Goal: Task Accomplishment & Management: Use online tool/utility

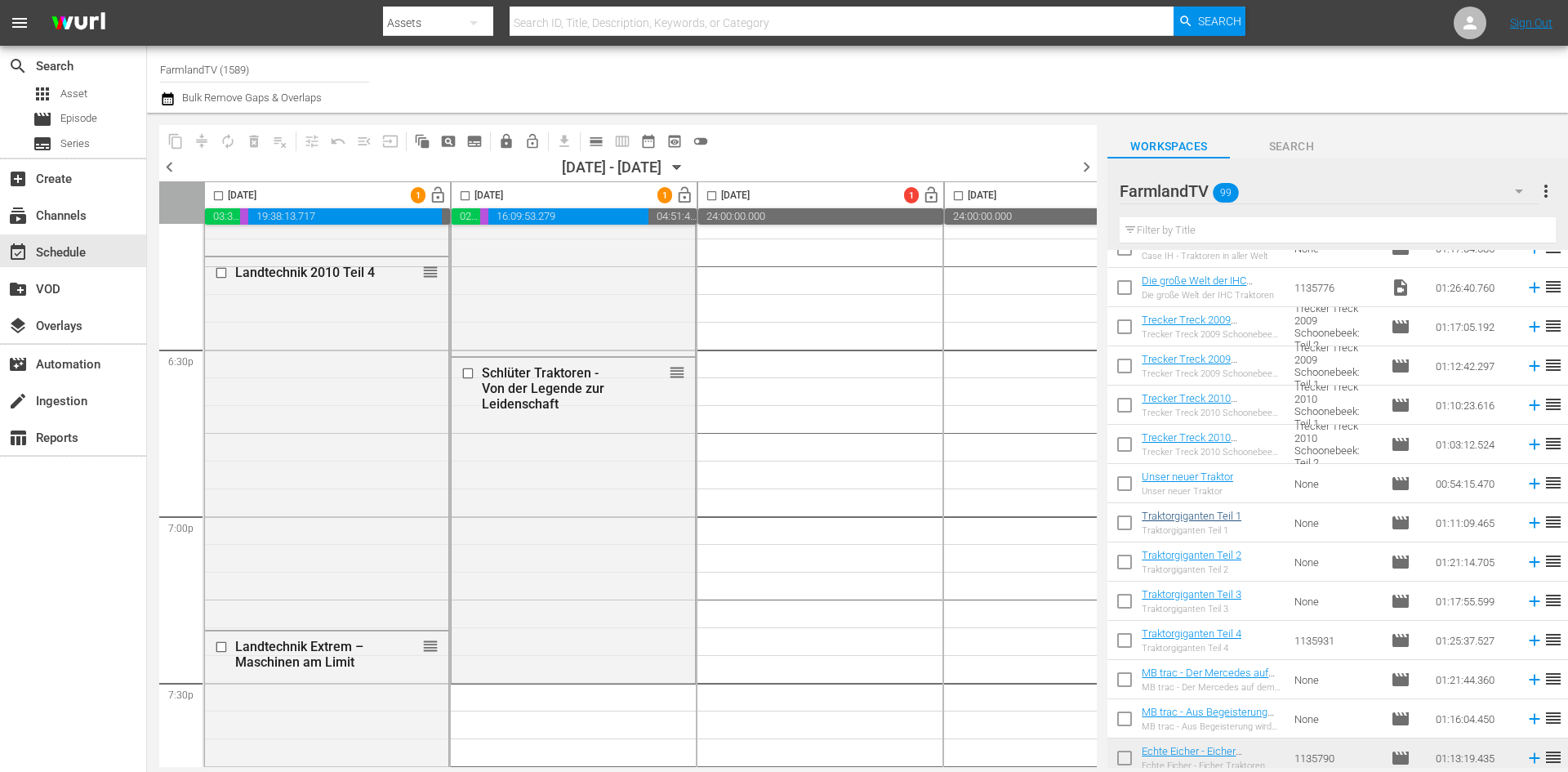
scroll to position [3239, 0]
drag, startPoint x: 1126, startPoint y: 328, endPoint x: 1135, endPoint y: 377, distance: 49.8
click at [1126, 328] on input "checkbox" at bounding box center [1124, 329] width 34 height 34
checkbox input "true"
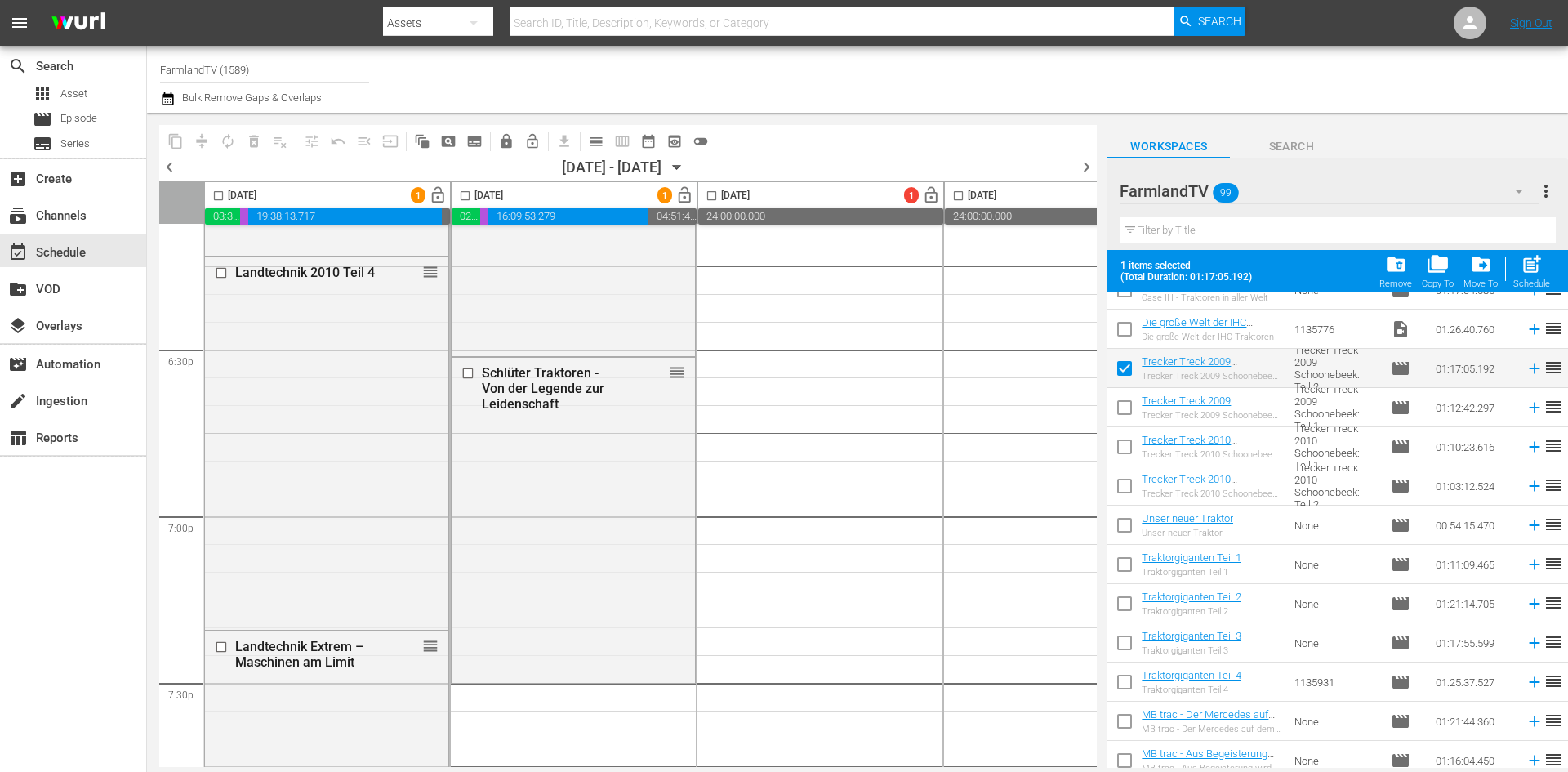
click at [1127, 412] on input "checkbox" at bounding box center [1124, 411] width 34 height 34
checkbox input "true"
click at [463, 199] on input "checkbox" at bounding box center [465, 199] width 19 height 19
checkbox input "true"
click at [1536, 266] on span "post_add" at bounding box center [1532, 264] width 22 height 22
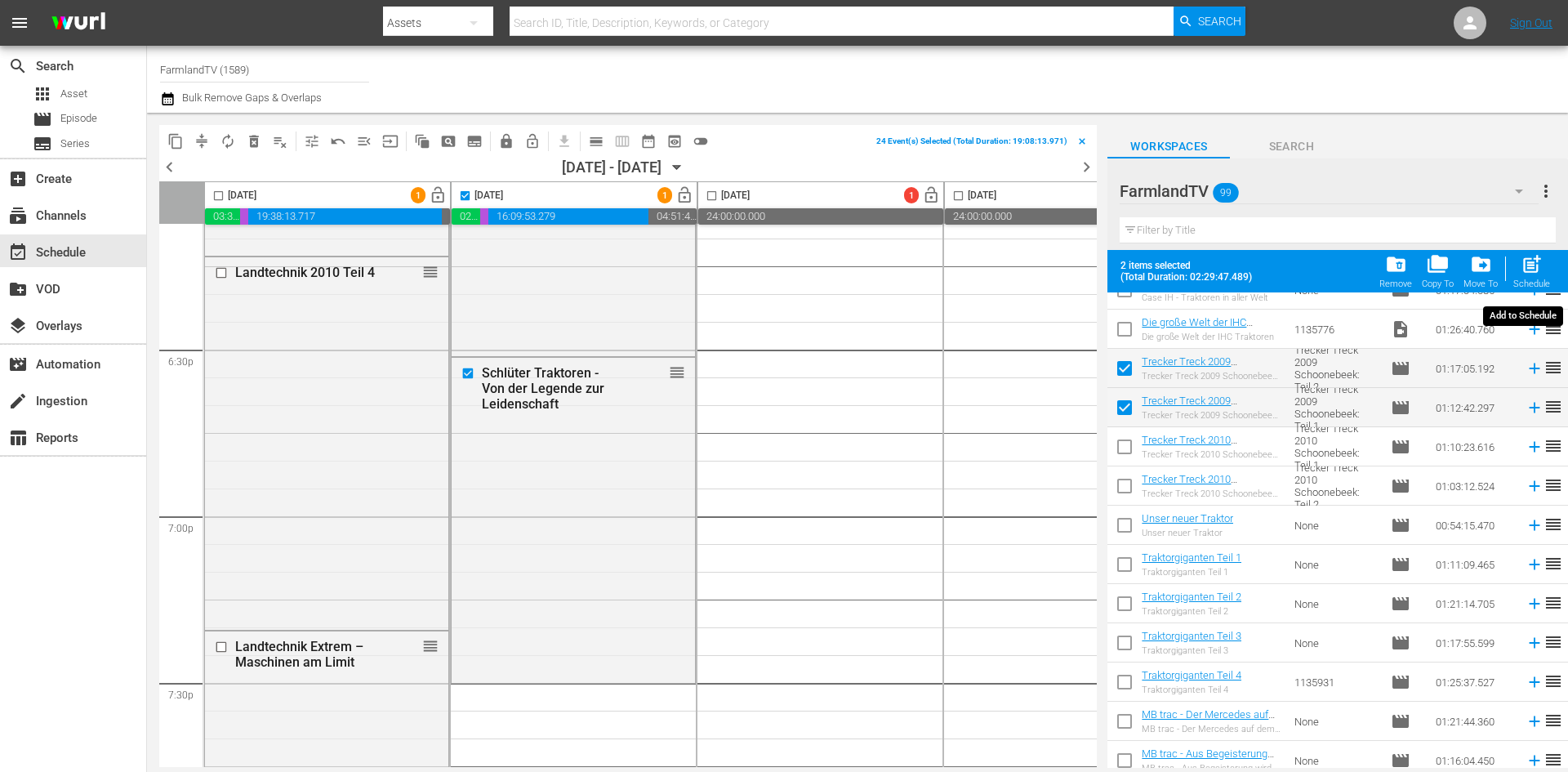
checkbox input "false"
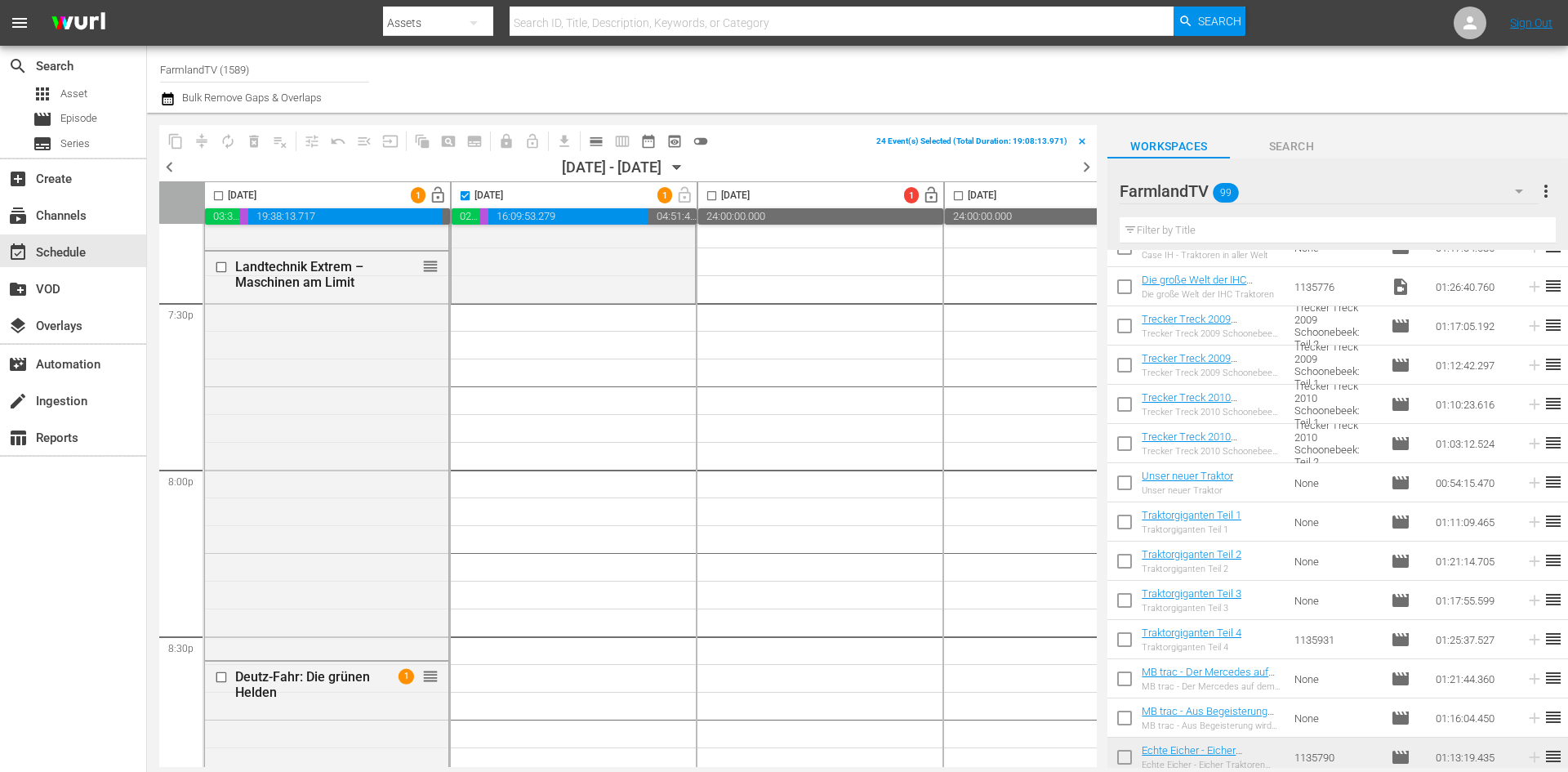
scroll to position [6374, 0]
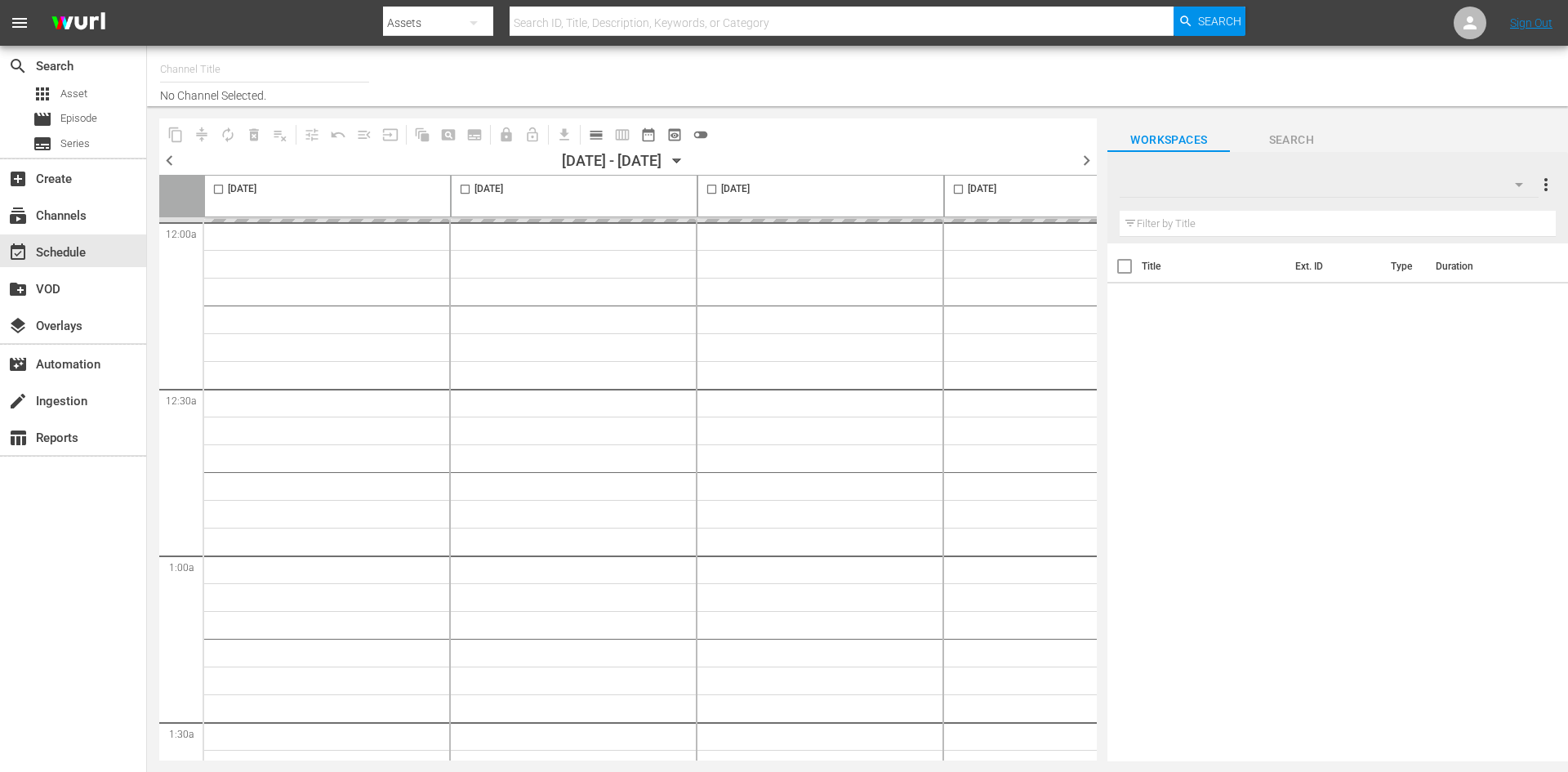
type input "FarmlandTV (1589)"
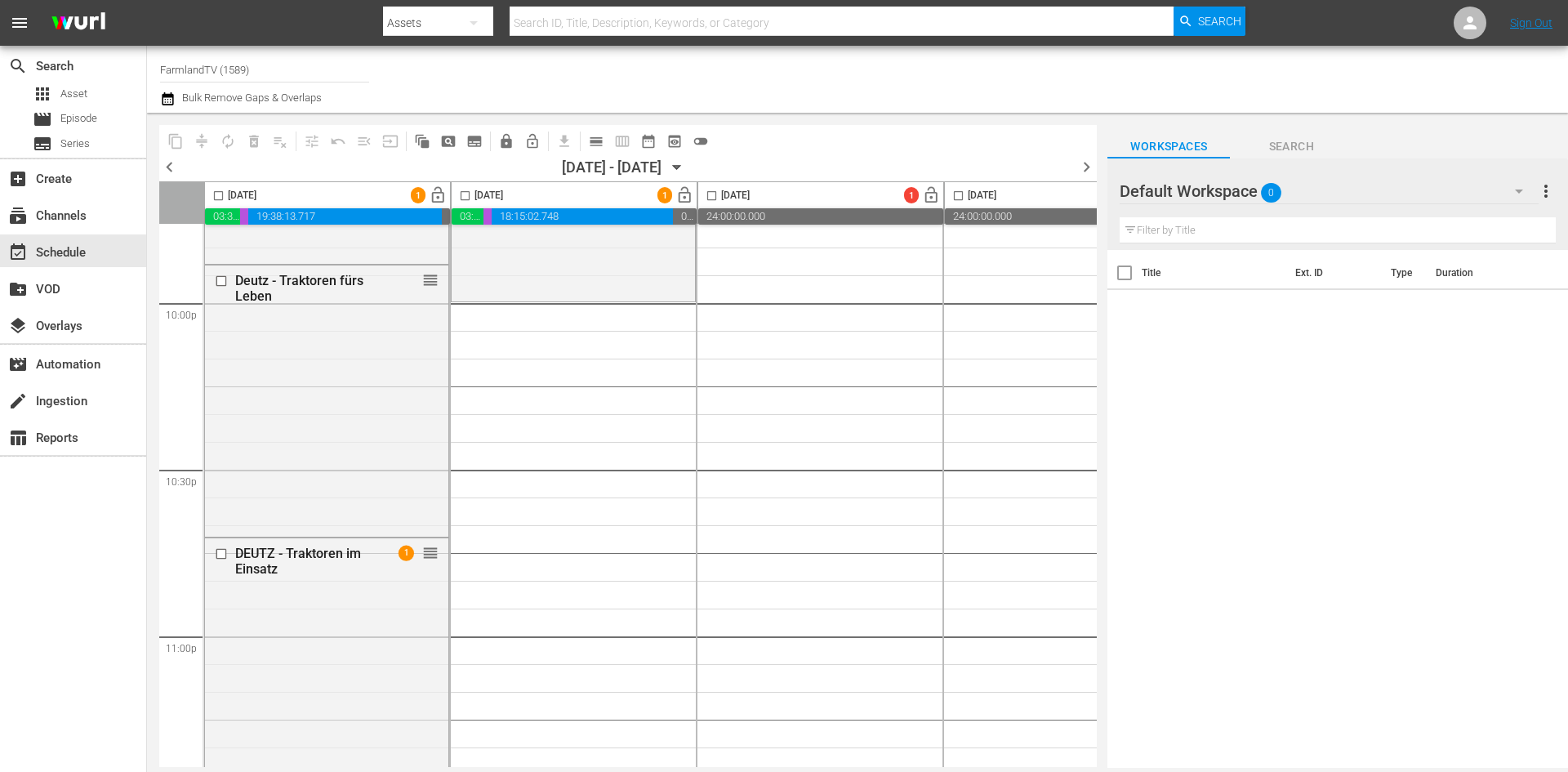
scroll to position [7061, 0]
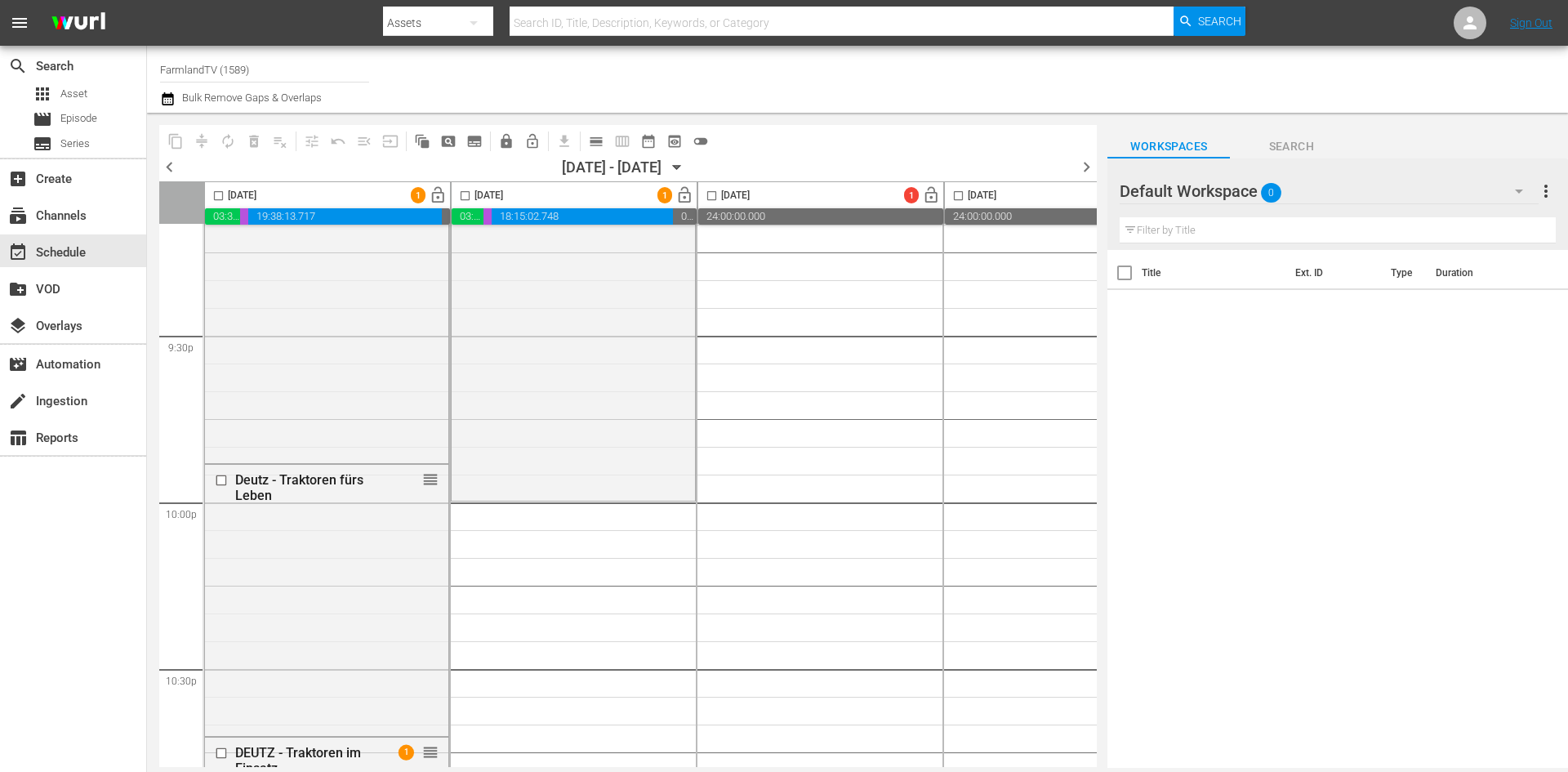
click at [1517, 196] on icon "button" at bounding box center [1519, 191] width 20 height 20
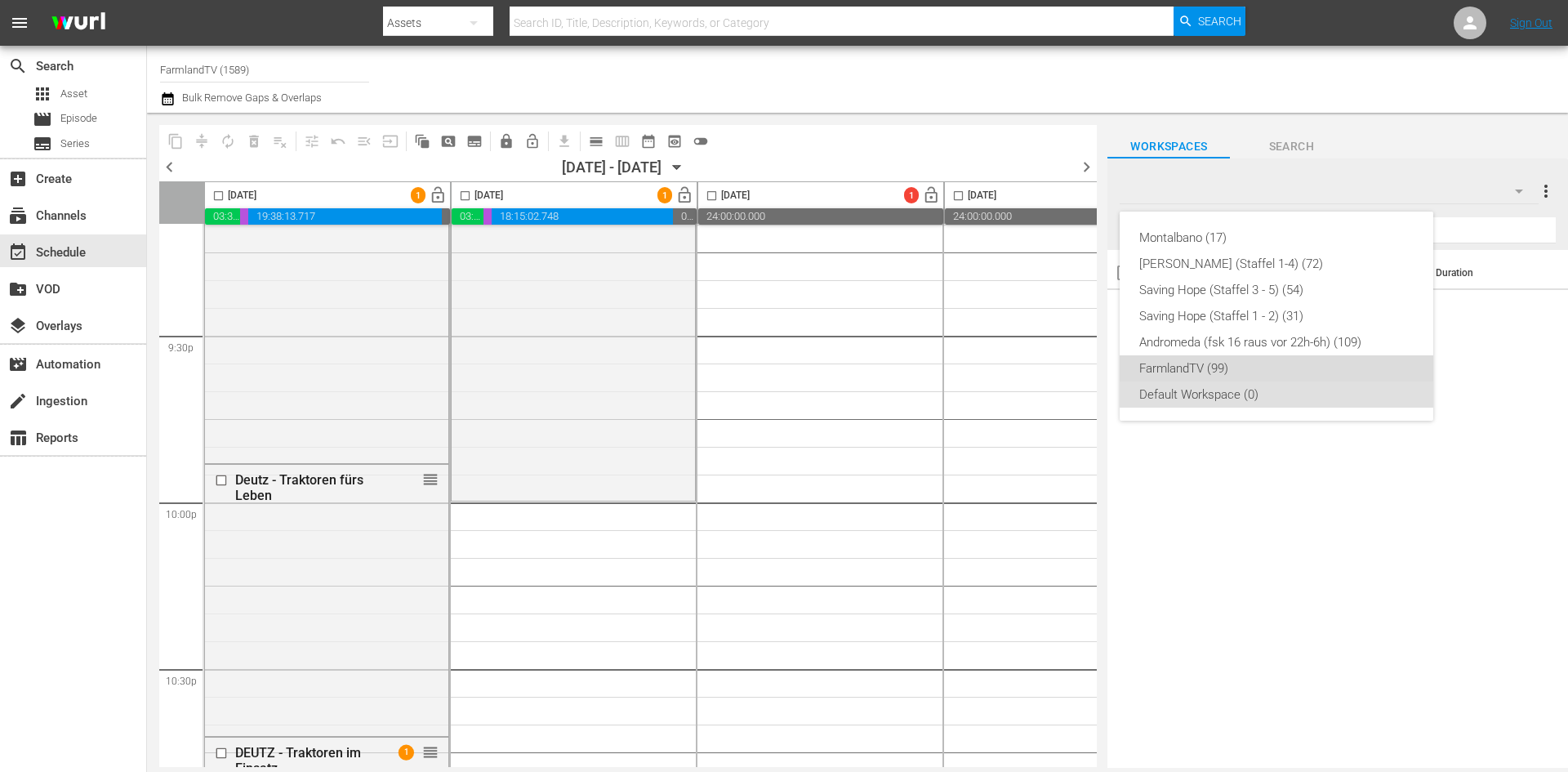
click at [1216, 364] on div "FarmlandTV (99)" at bounding box center [1276, 368] width 275 height 26
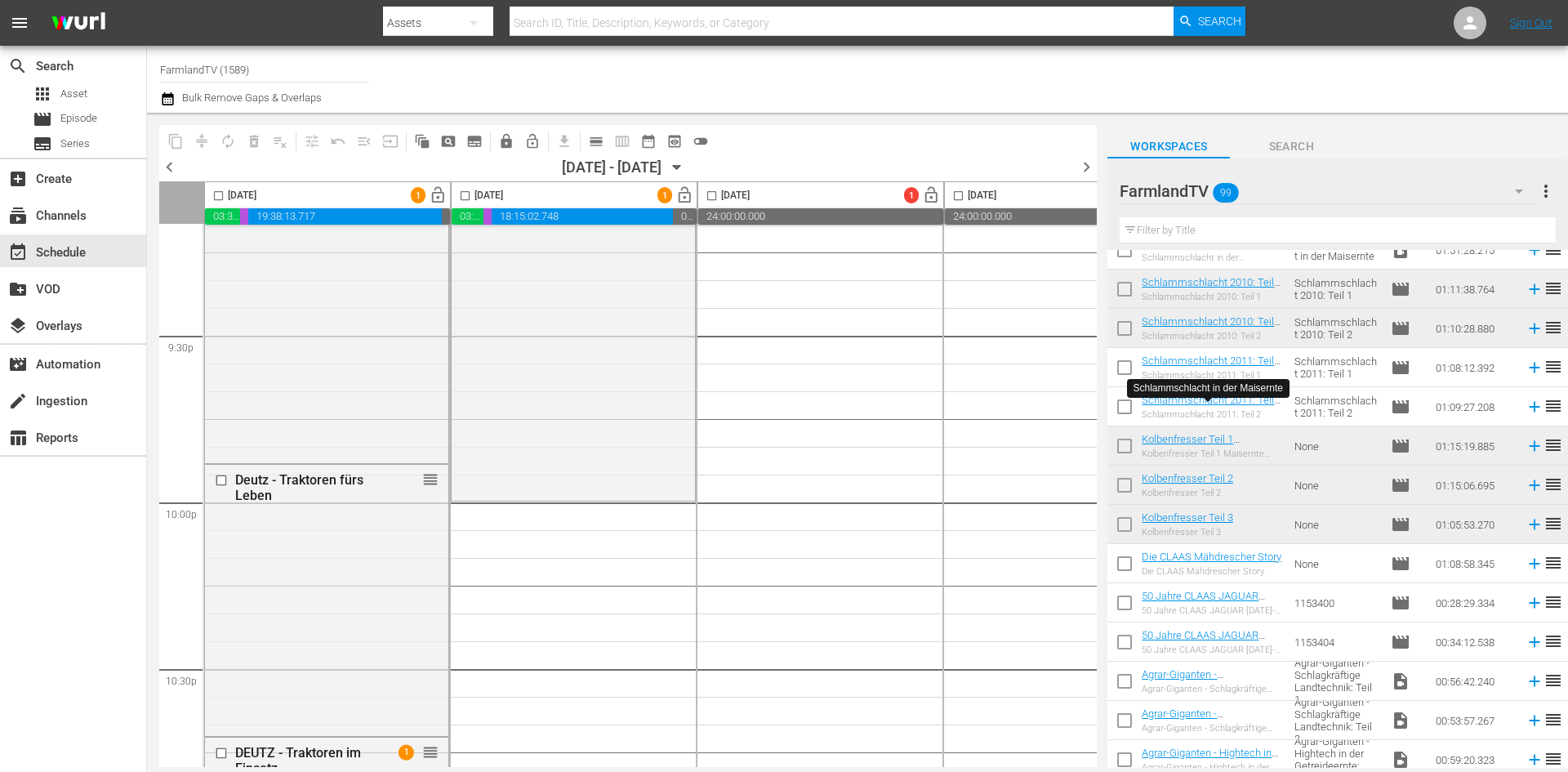
scroll to position [1716, 0]
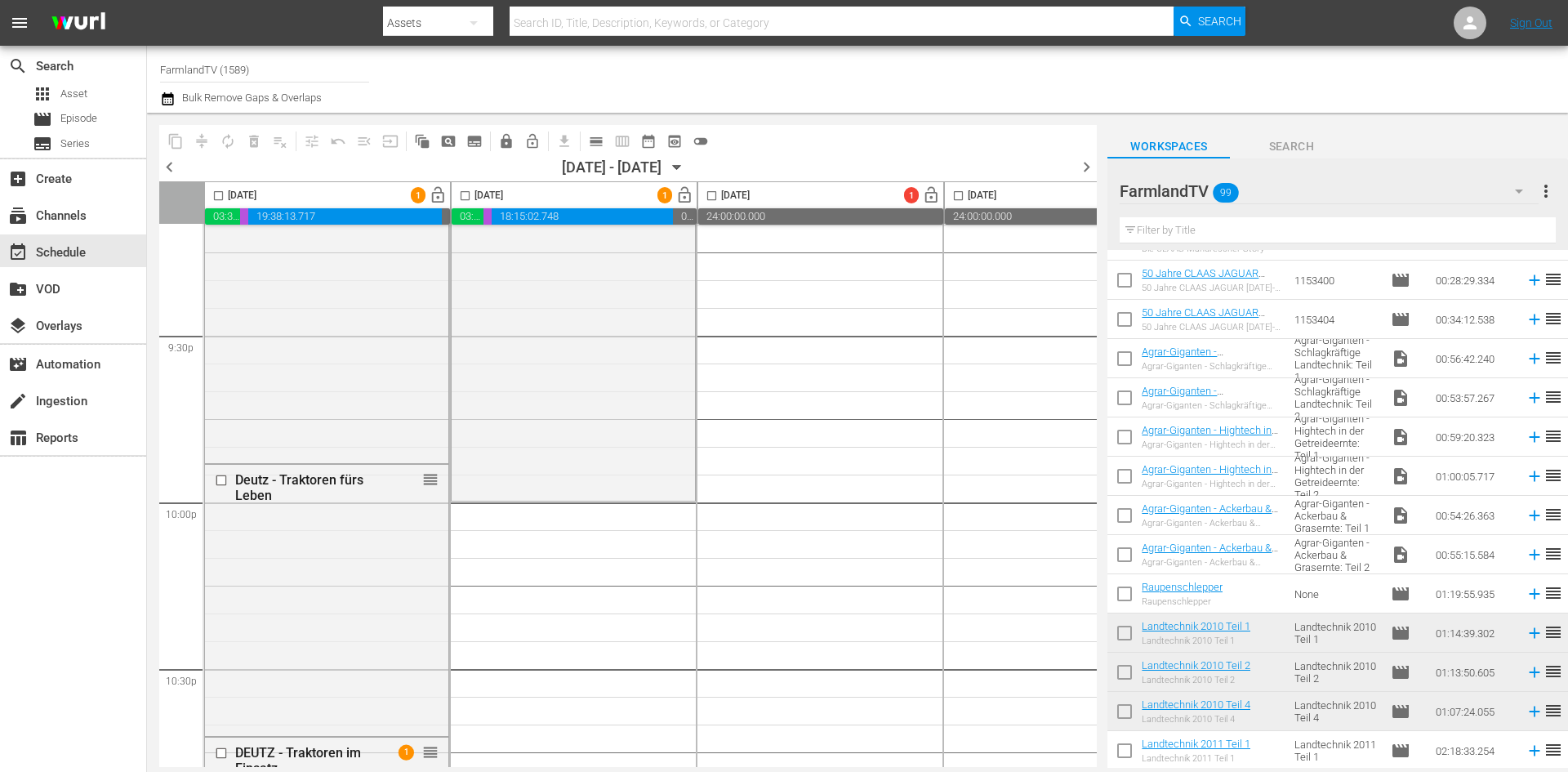
click at [1128, 597] on input "checkbox" at bounding box center [1124, 597] width 34 height 34
checkbox input "true"
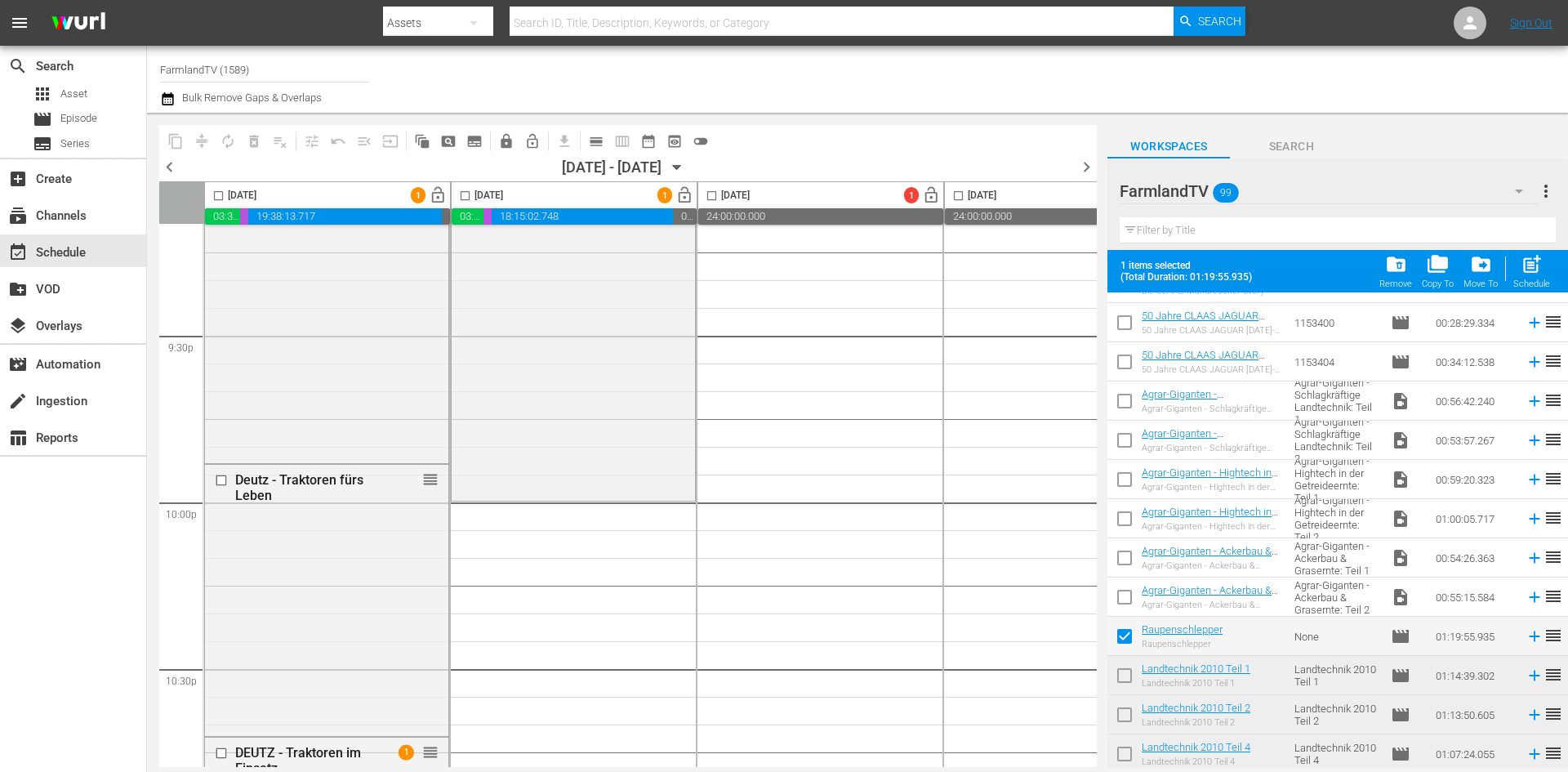
click at [463, 196] on input "checkbox" at bounding box center [465, 199] width 19 height 19
checkbox input "true"
click at [1545, 266] on div "post_add Schedule" at bounding box center [1531, 271] width 37 height 36
checkbox input "false"
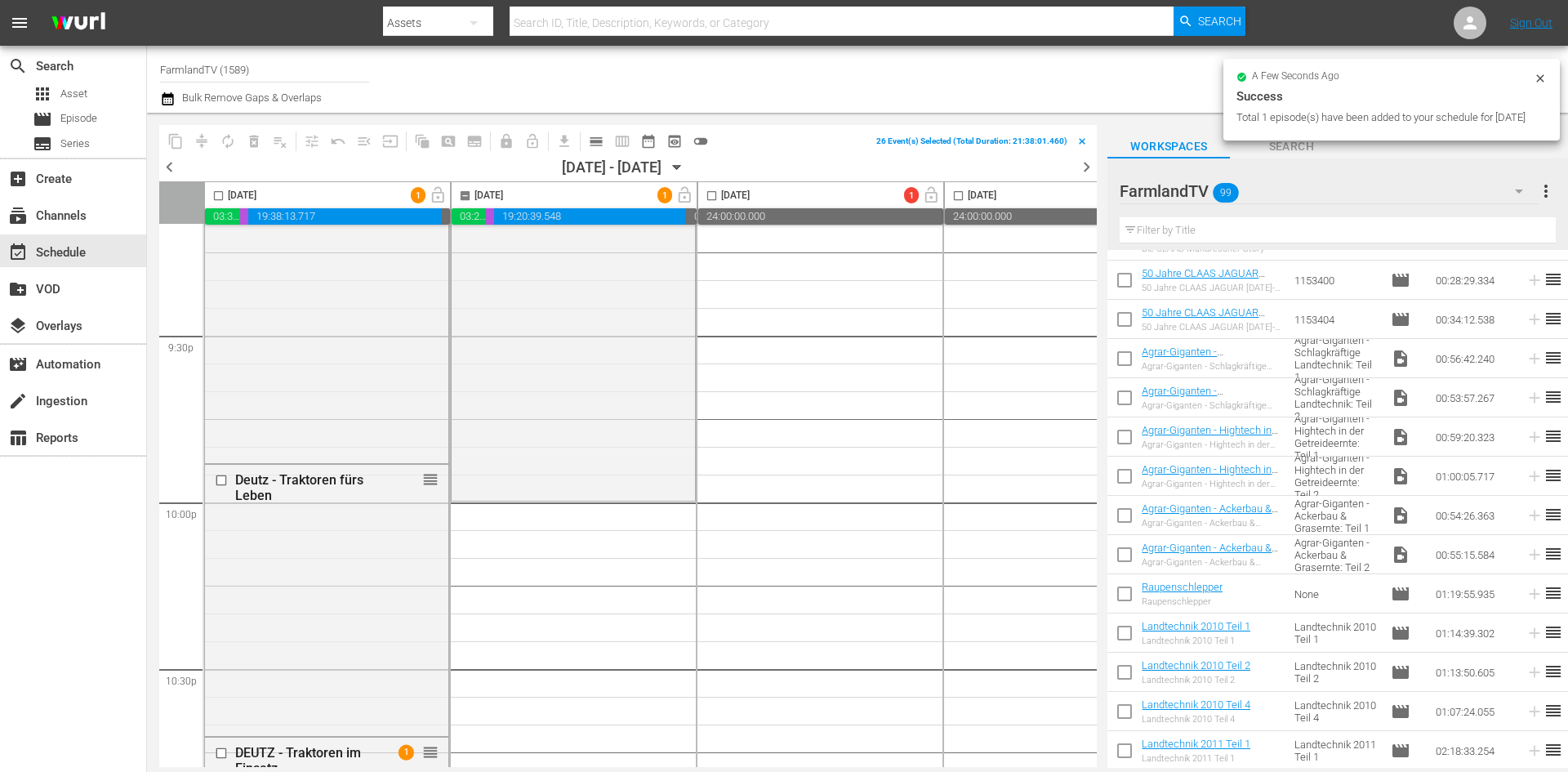
checkbox input "false"
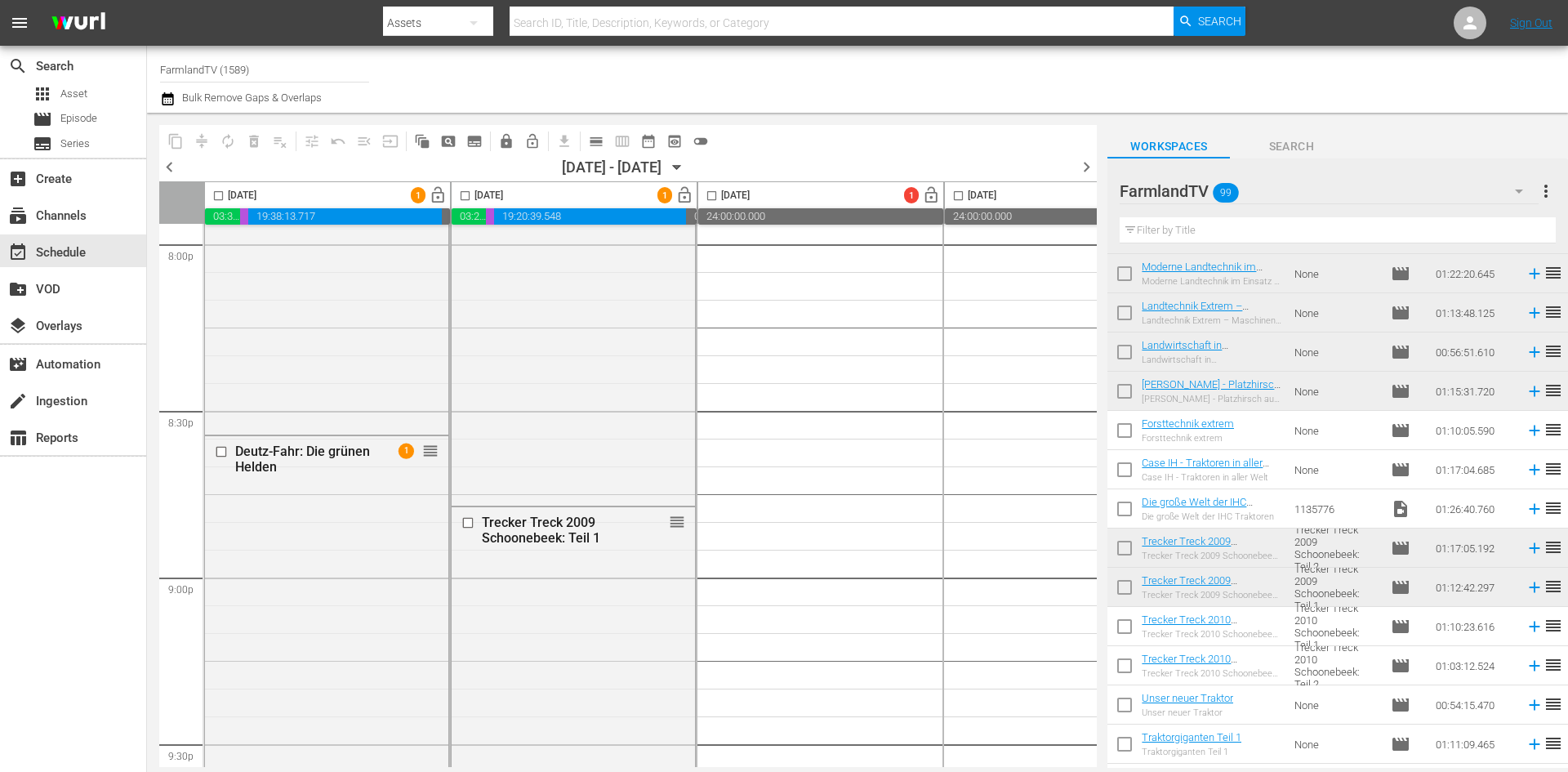
scroll to position [3089, 0]
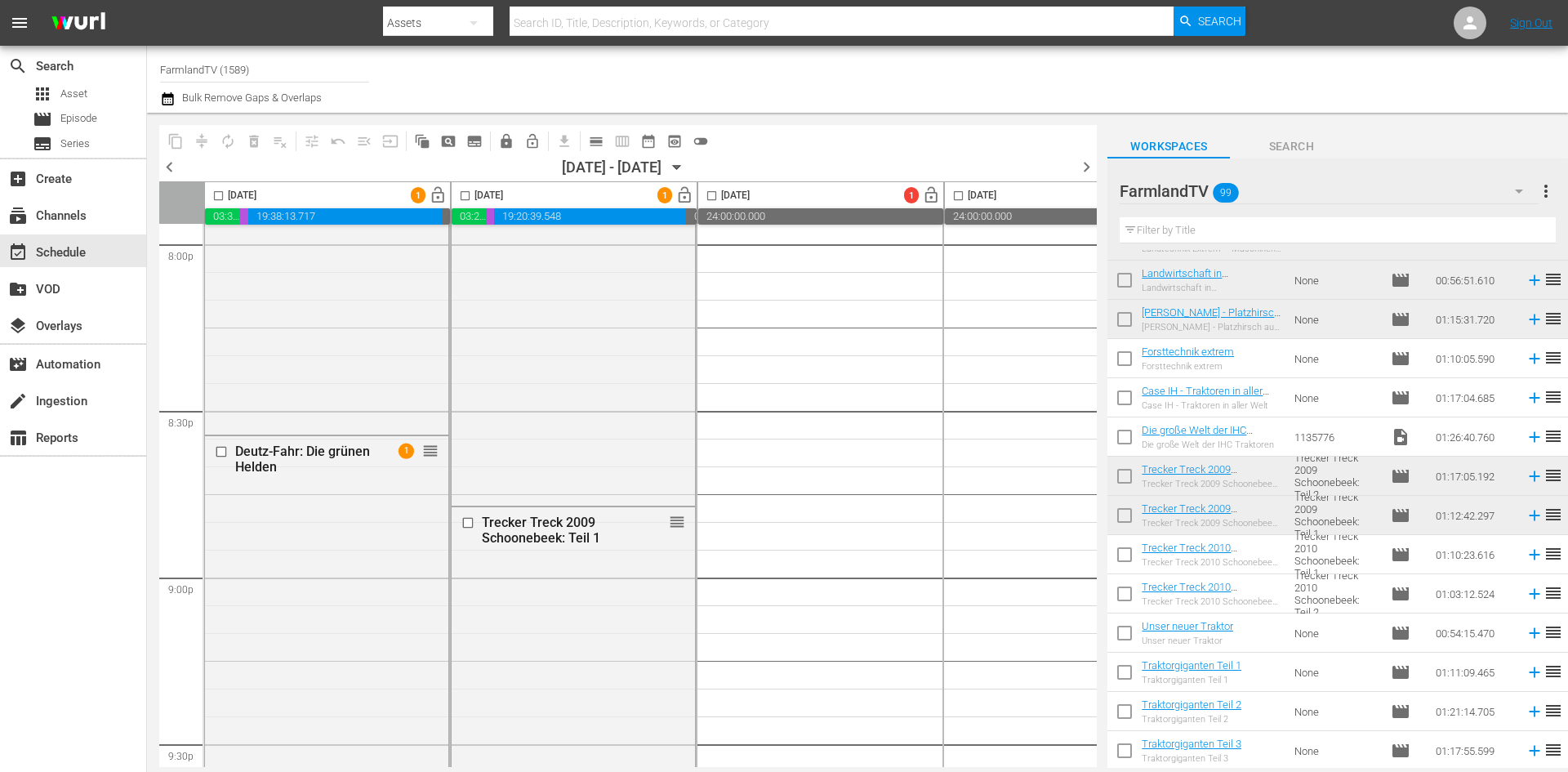
click at [1546, 194] on span "more_vert" at bounding box center [1546, 191] width 20 height 20
click at [1391, 313] on div "Enable Workspace Item Reposition" at bounding box center [1440, 311] width 192 height 29
click at [467, 525] on input "checkbox" at bounding box center [470, 523] width 17 height 14
click at [257, 148] on span "delete_forever_outlined" at bounding box center [254, 141] width 16 height 16
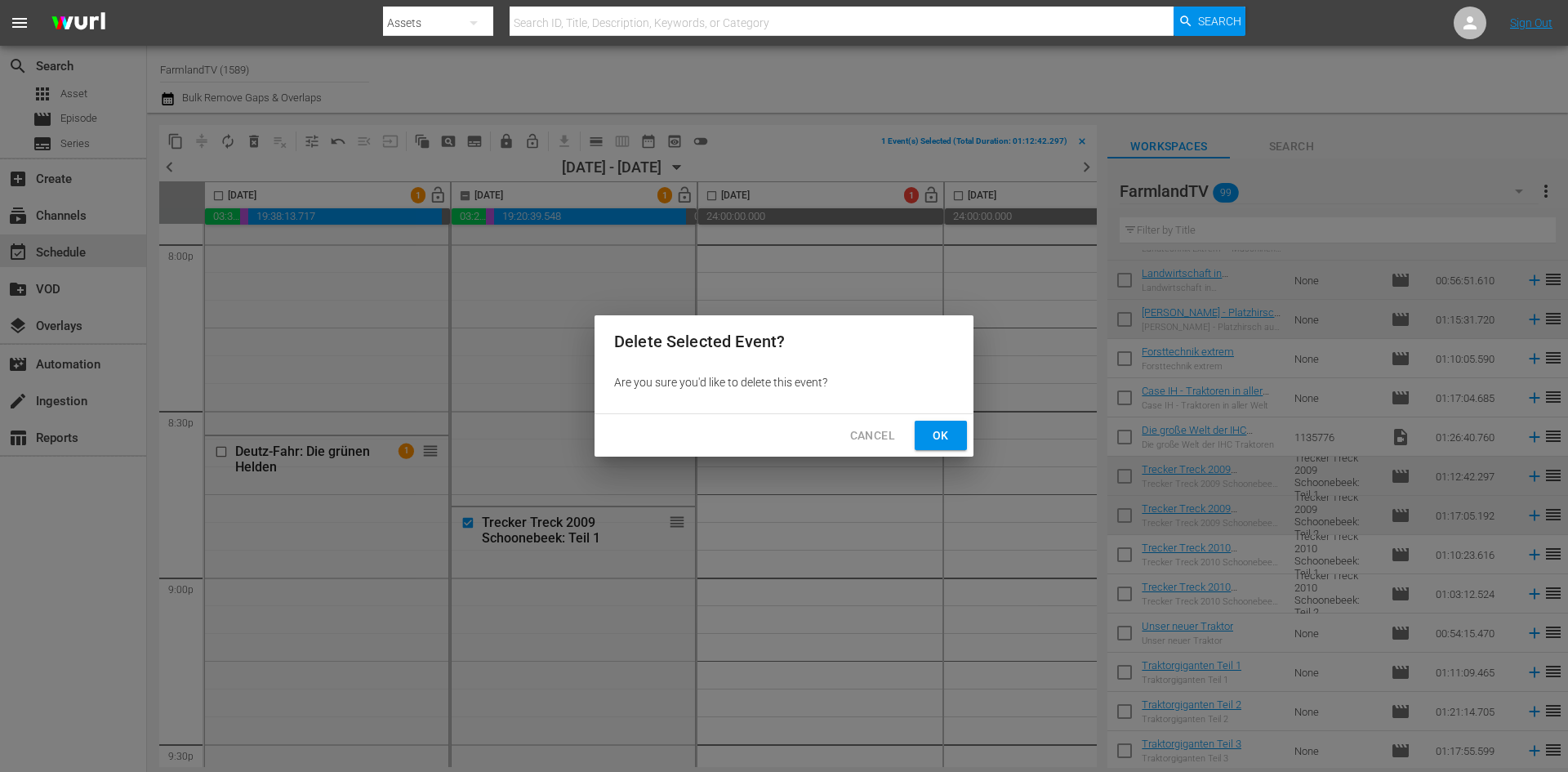
click at [926, 431] on button "Ok" at bounding box center [940, 436] width 52 height 30
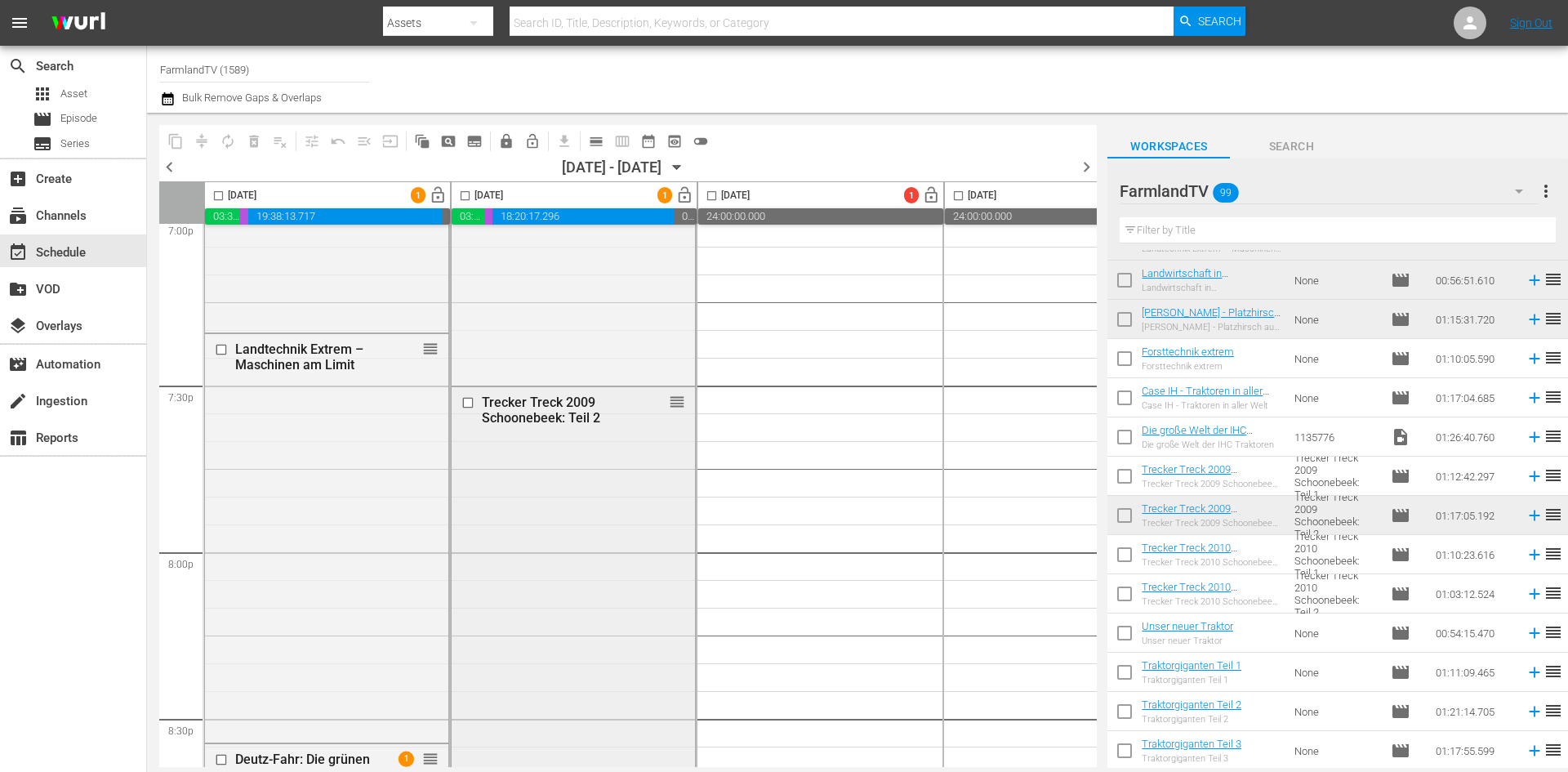
scroll to position [6326, 0]
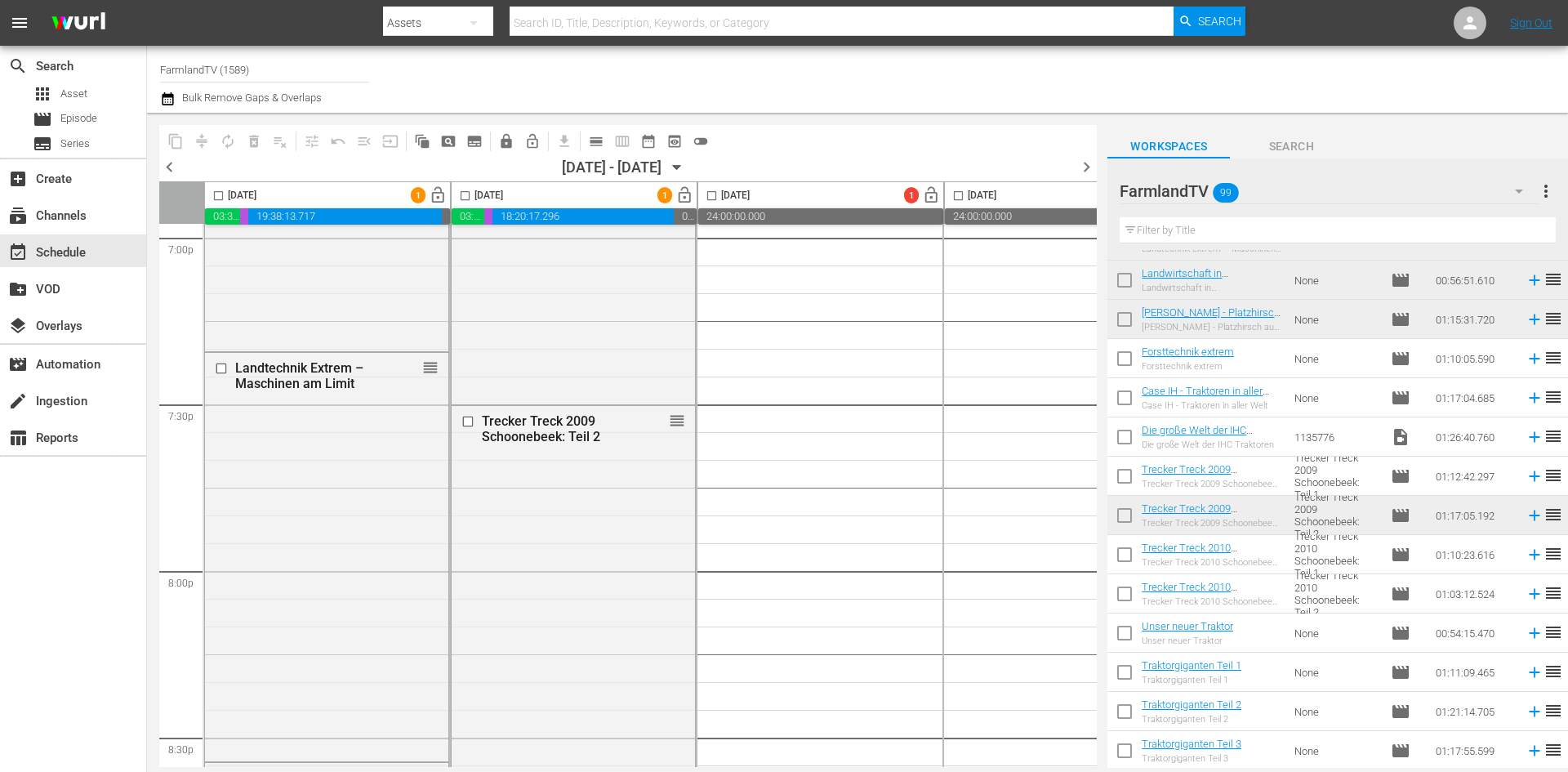
click at [467, 421] on input "checkbox" at bounding box center [470, 422] width 17 height 14
click at [254, 145] on span "delete_forever_outlined" at bounding box center [254, 141] width 16 height 16
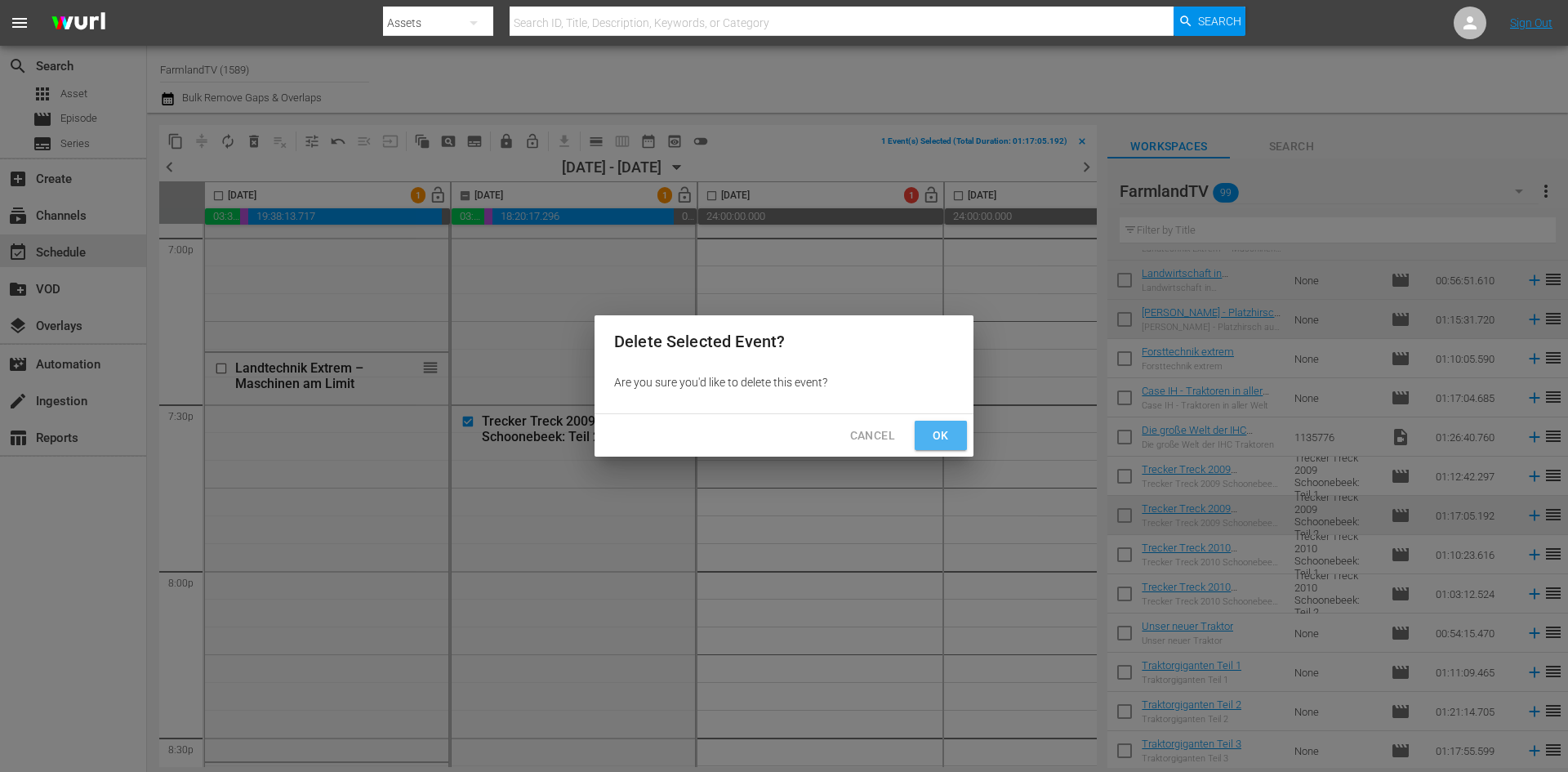
click at [953, 434] on button "Ok" at bounding box center [940, 436] width 52 height 30
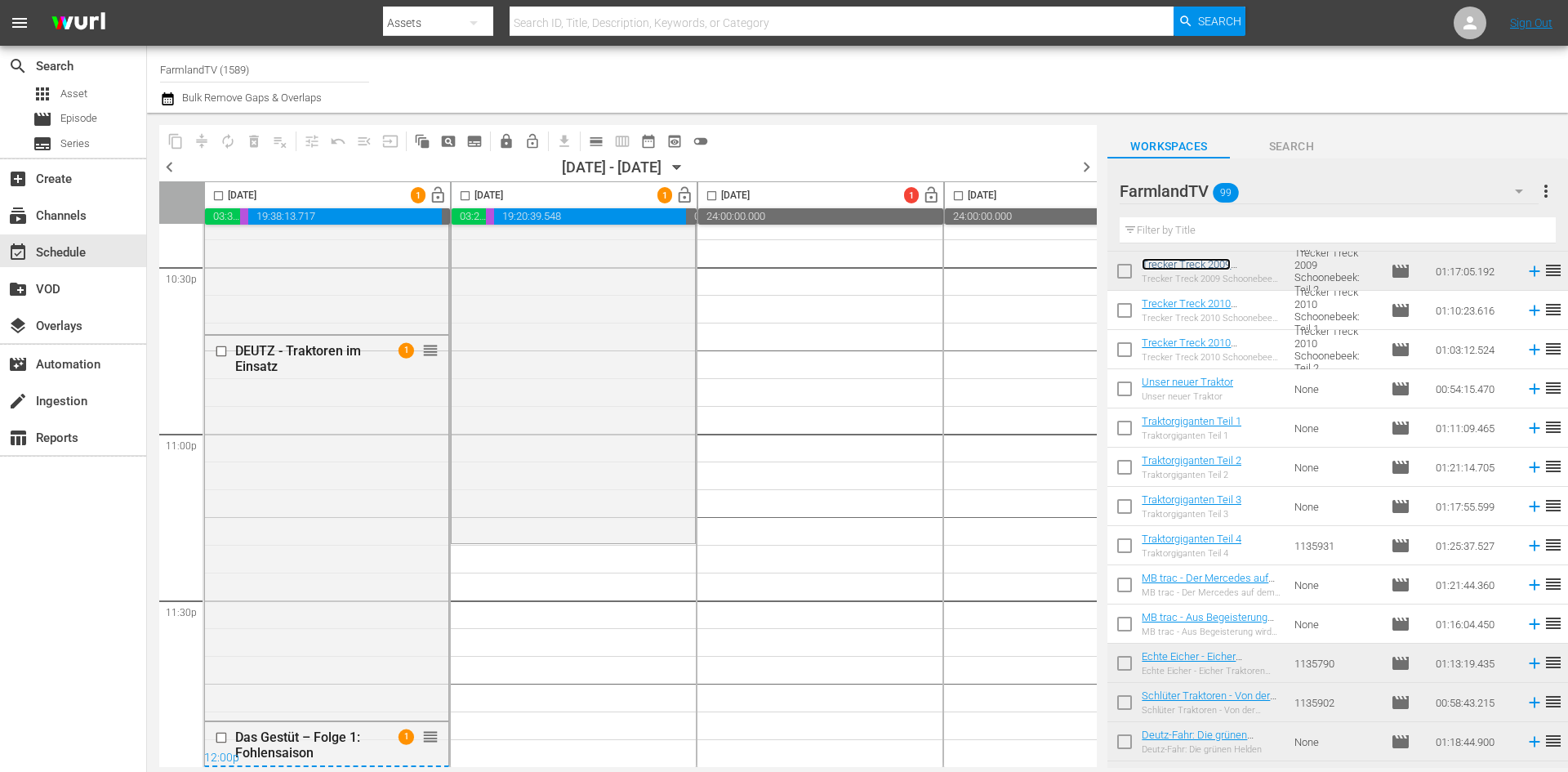
scroll to position [3239, 0]
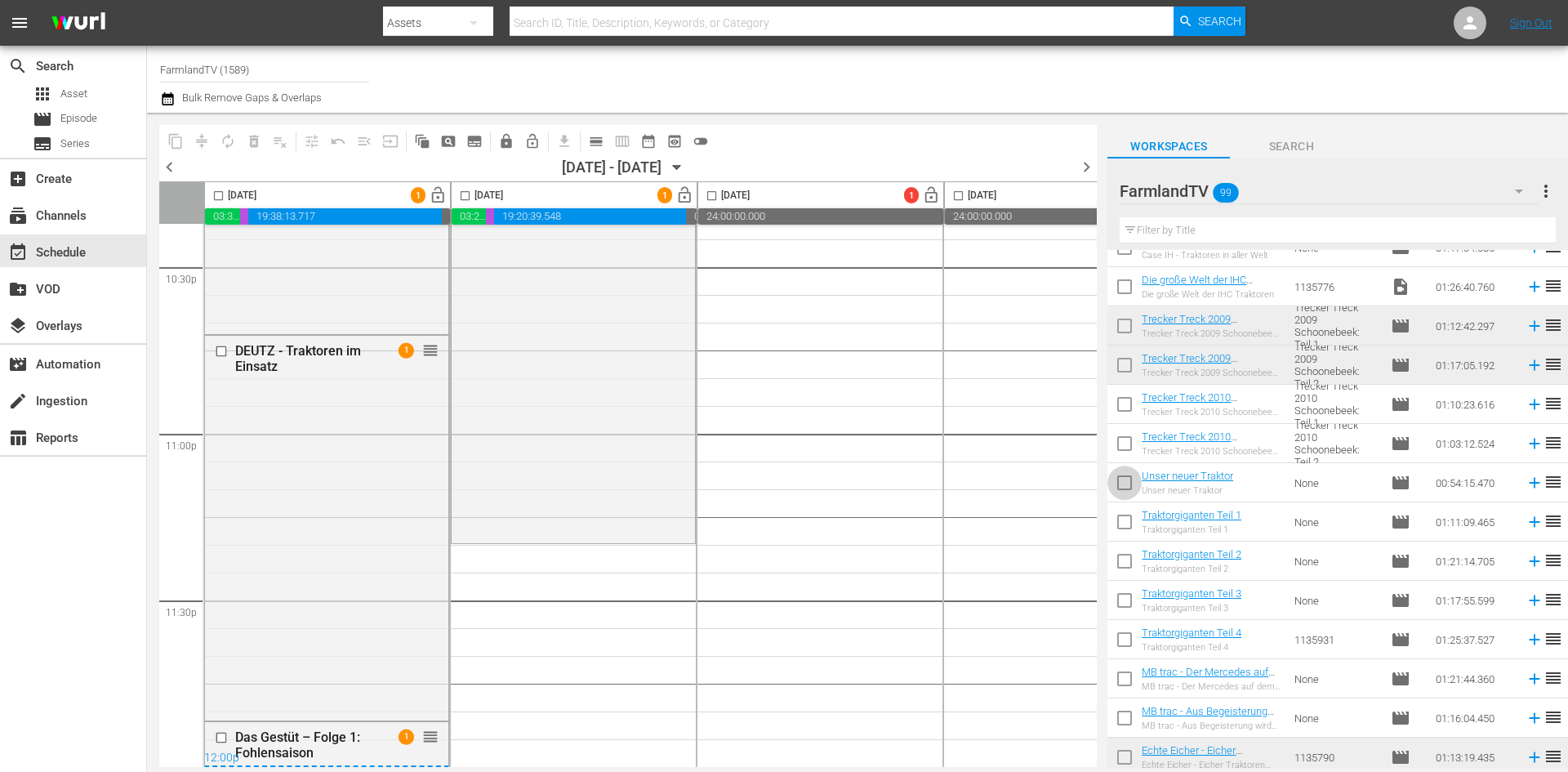
click at [1119, 488] on input "checkbox" at bounding box center [1124, 486] width 34 height 34
checkbox input "true"
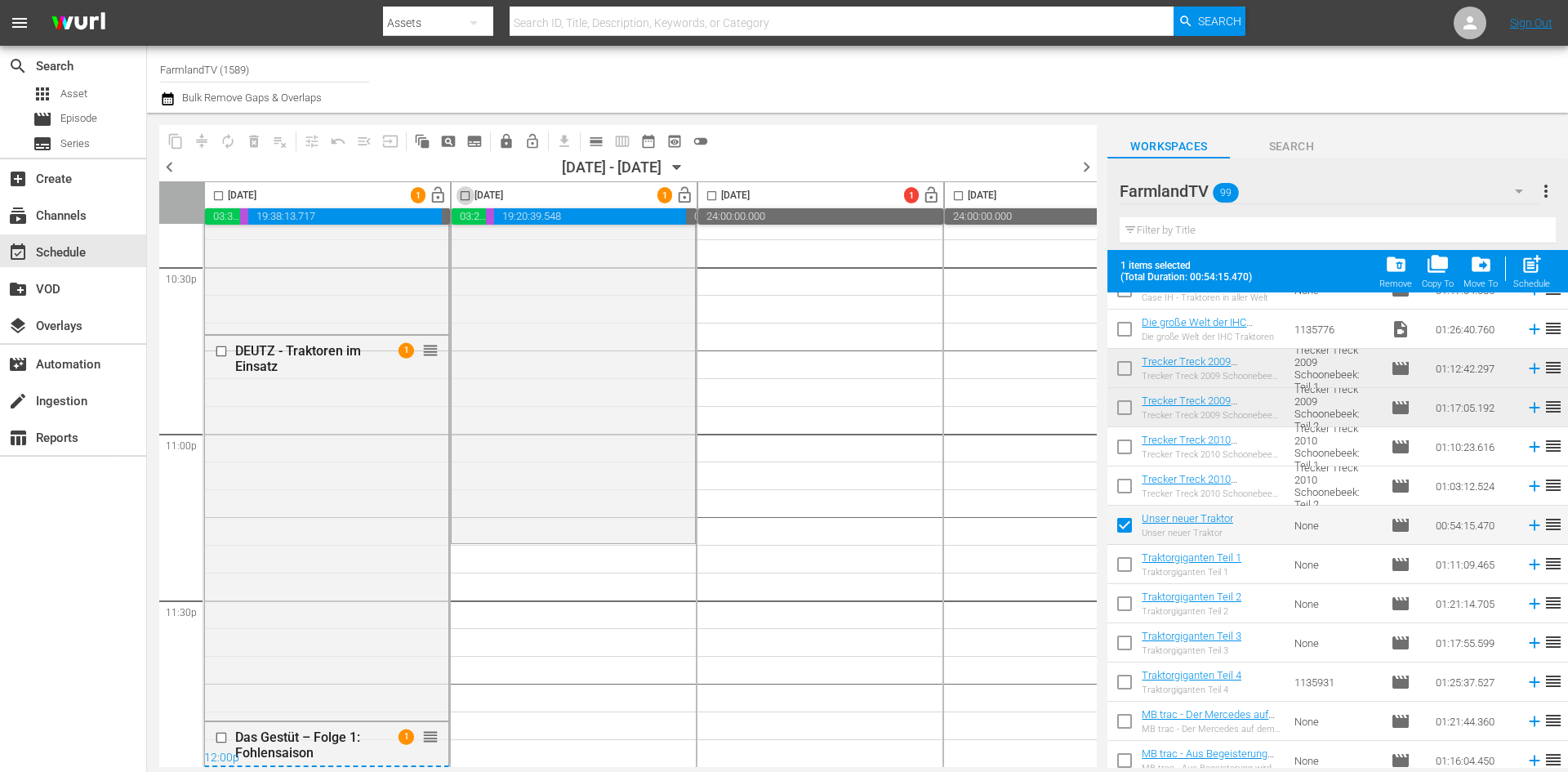
click at [464, 195] on input "checkbox" at bounding box center [465, 199] width 19 height 19
checkbox input "true"
click at [1536, 265] on span "post_add" at bounding box center [1532, 264] width 22 height 22
checkbox input "false"
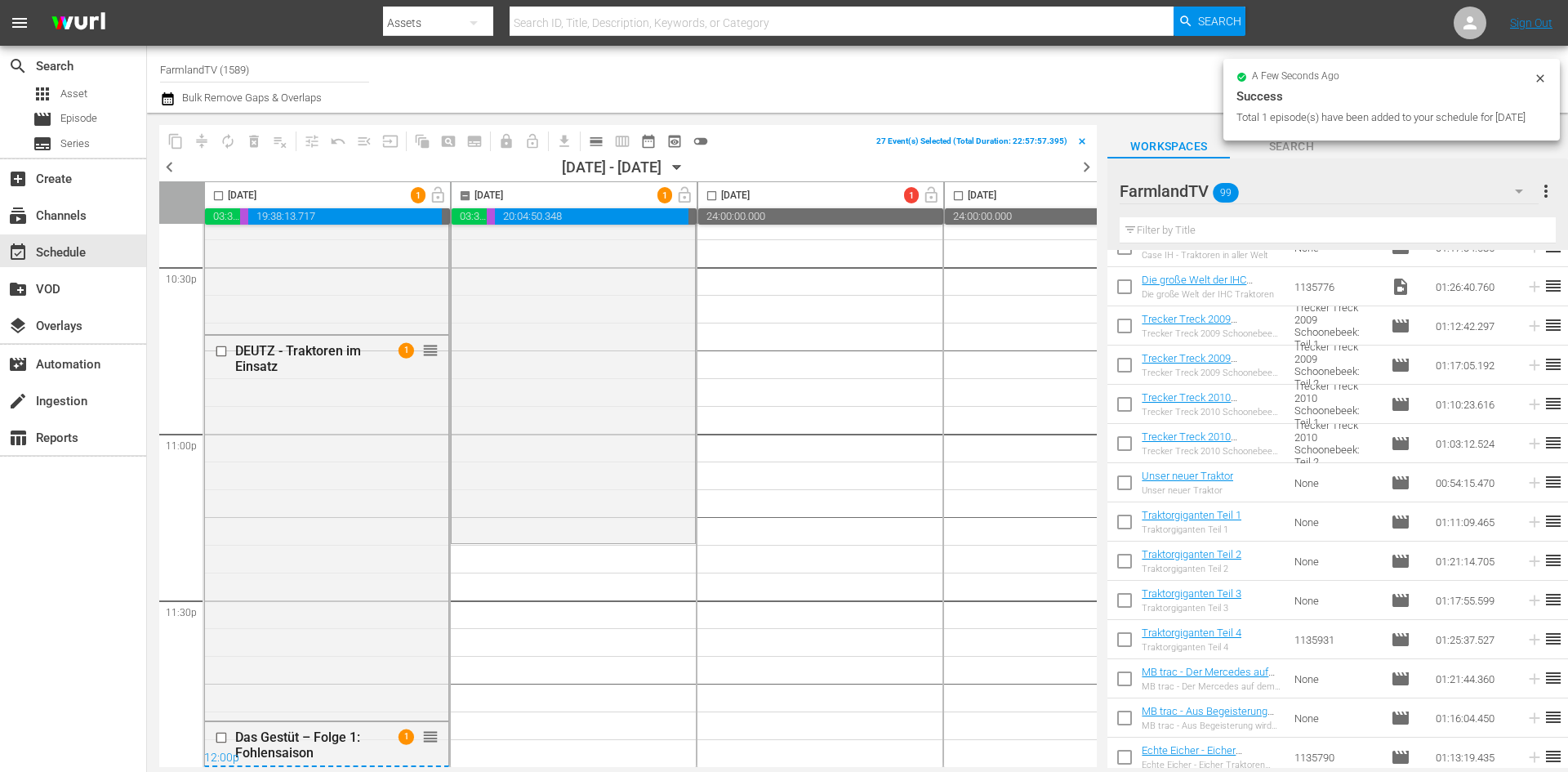
checkbox input "false"
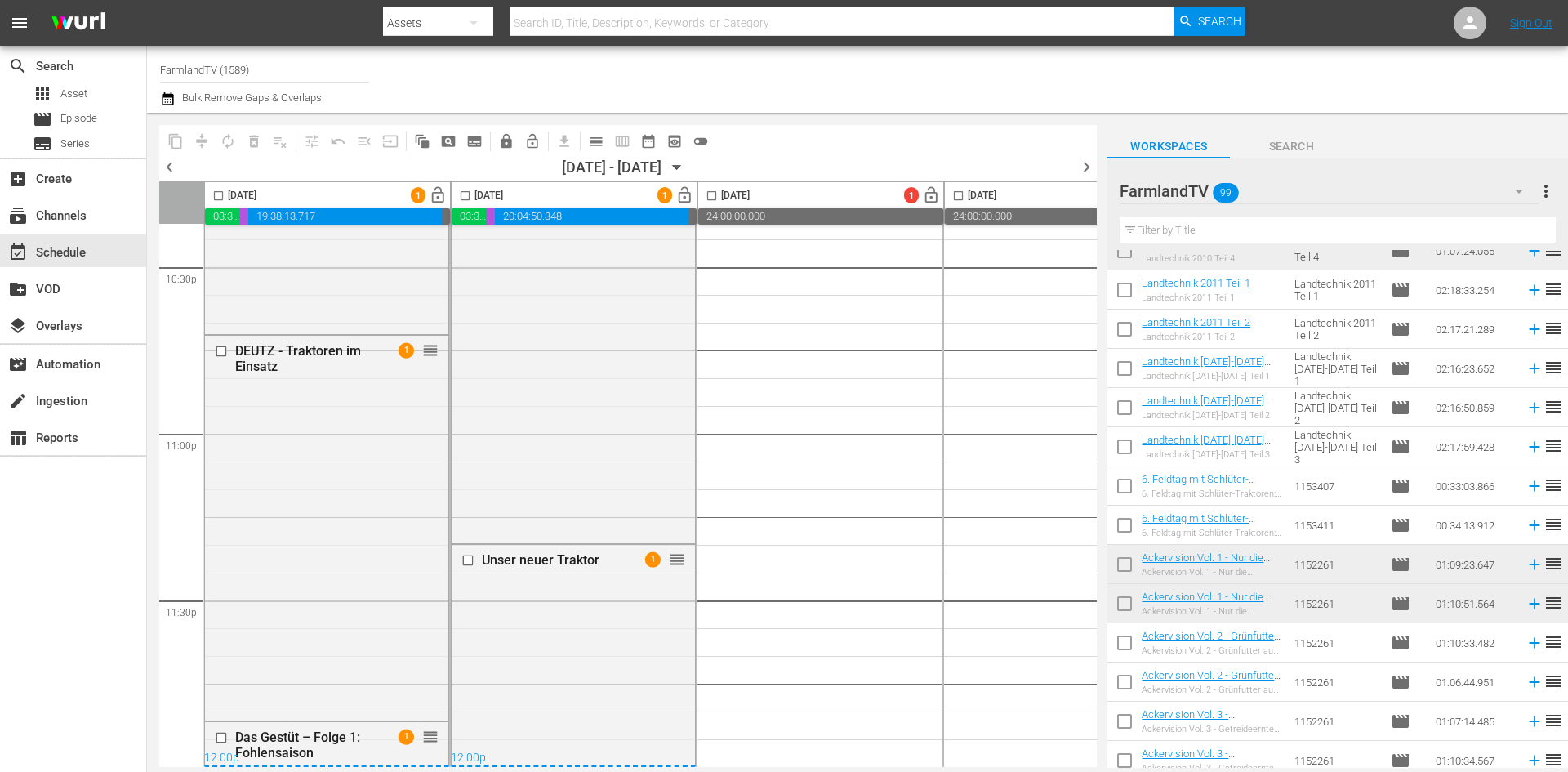
scroll to position [1932, 0]
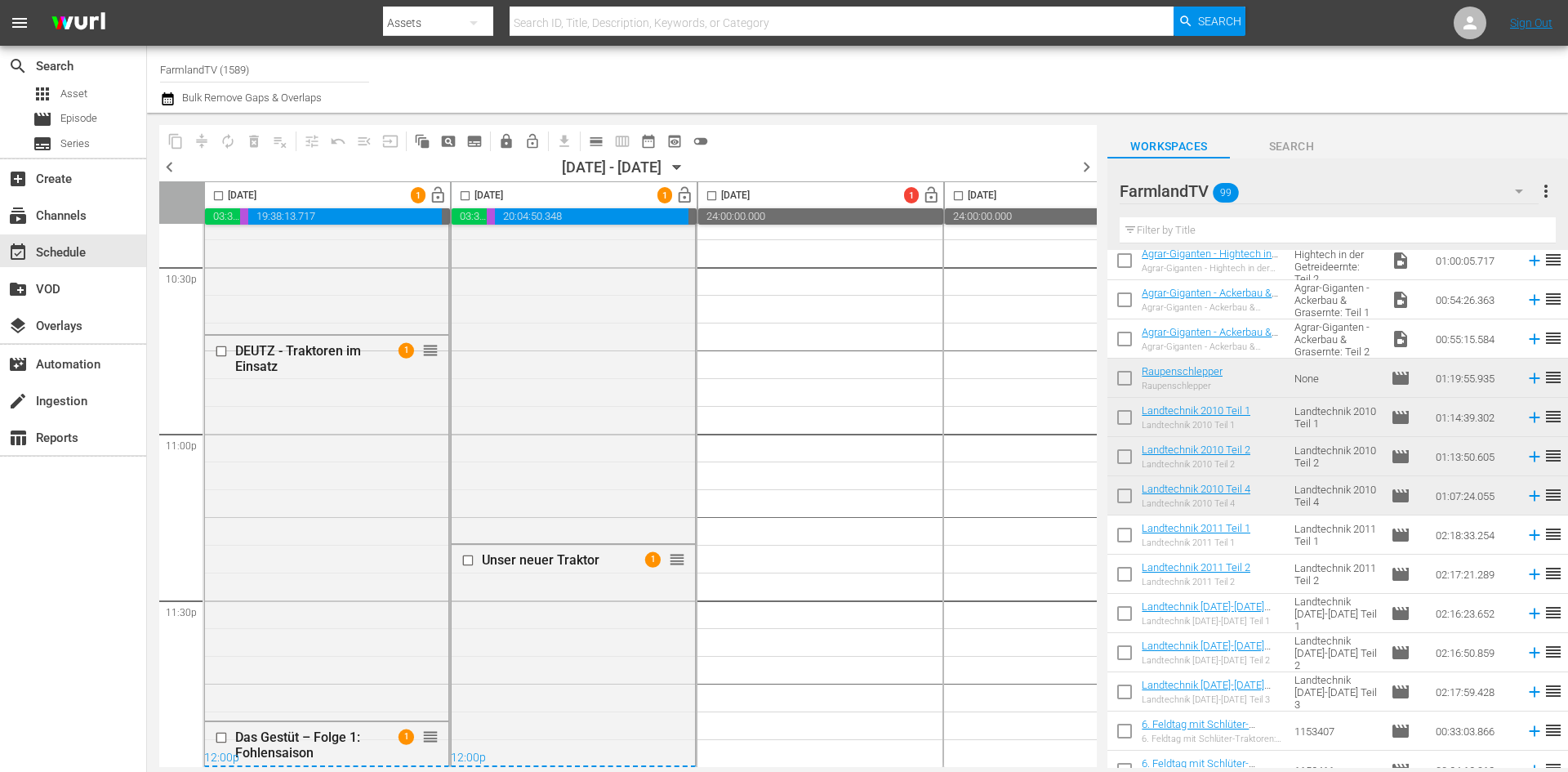
click at [1128, 536] on input "checkbox" at bounding box center [1124, 538] width 34 height 34
checkbox input "true"
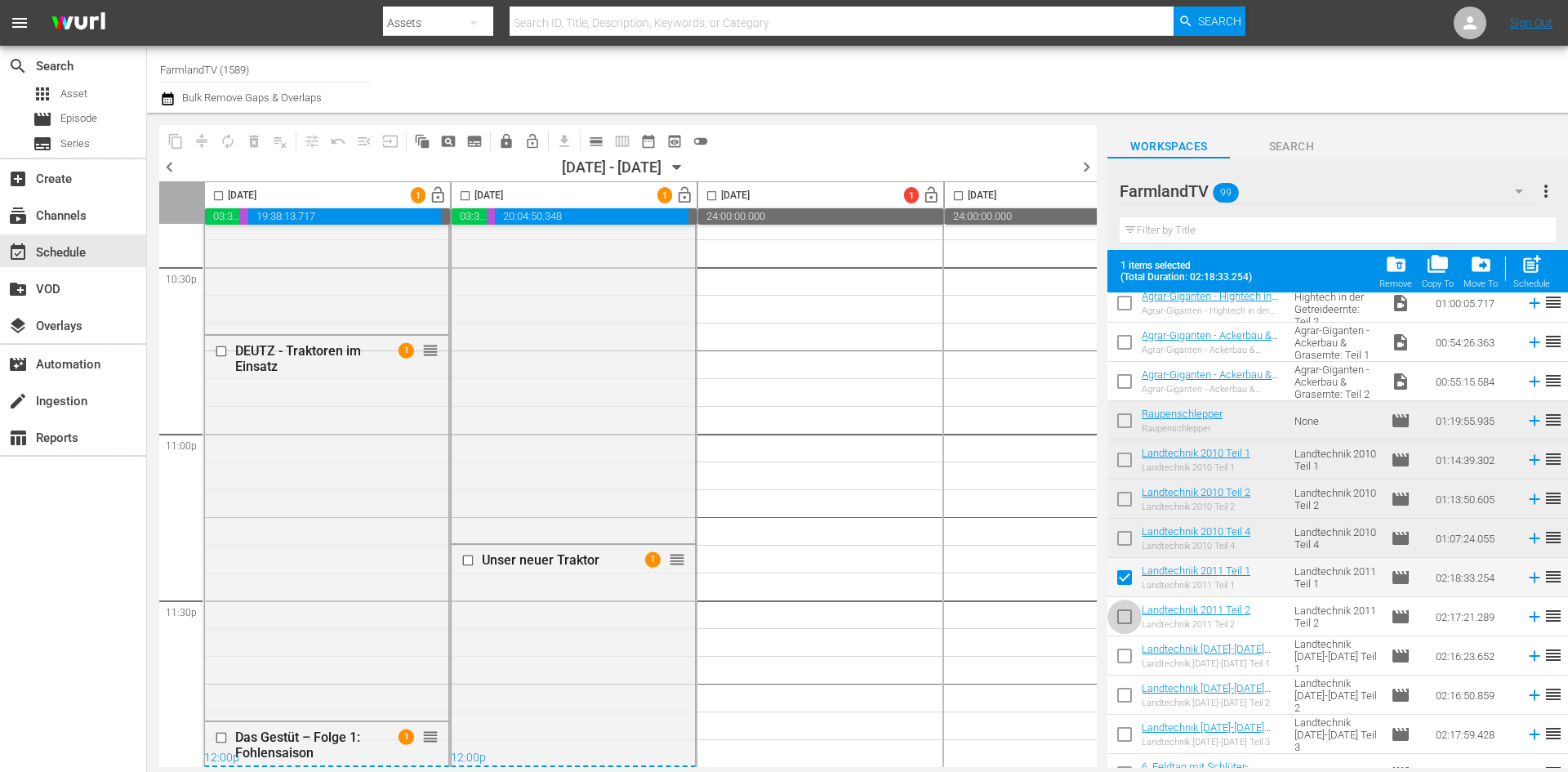
click at [1124, 610] on input "checkbox" at bounding box center [1124, 620] width 34 height 34
checkbox input "true"
click at [713, 197] on input "checkbox" at bounding box center [712, 199] width 19 height 19
checkbox input "true"
click at [1543, 261] on div "post_add Schedule" at bounding box center [1531, 271] width 37 height 36
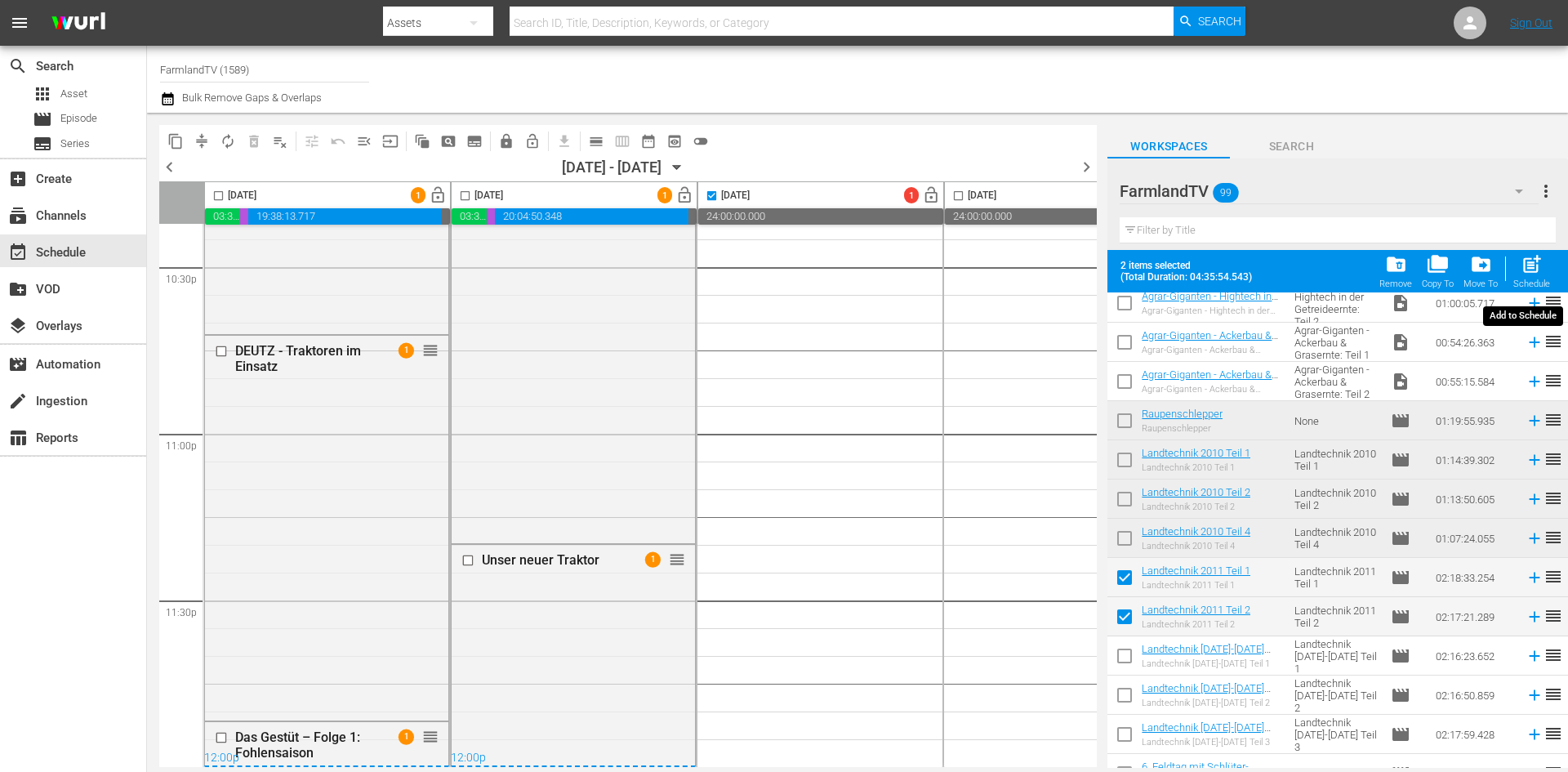
checkbox input "false"
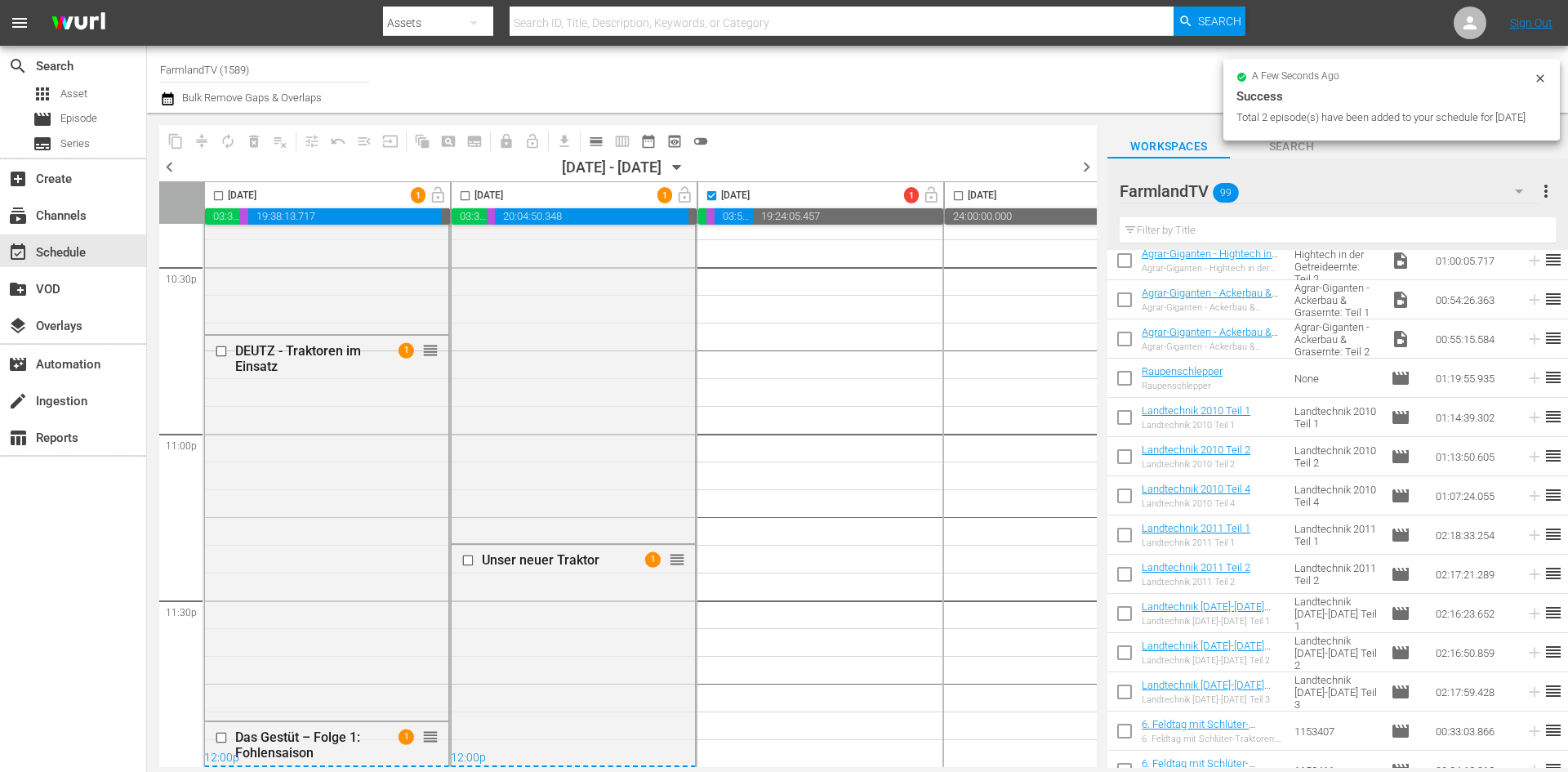
checkbox input "false"
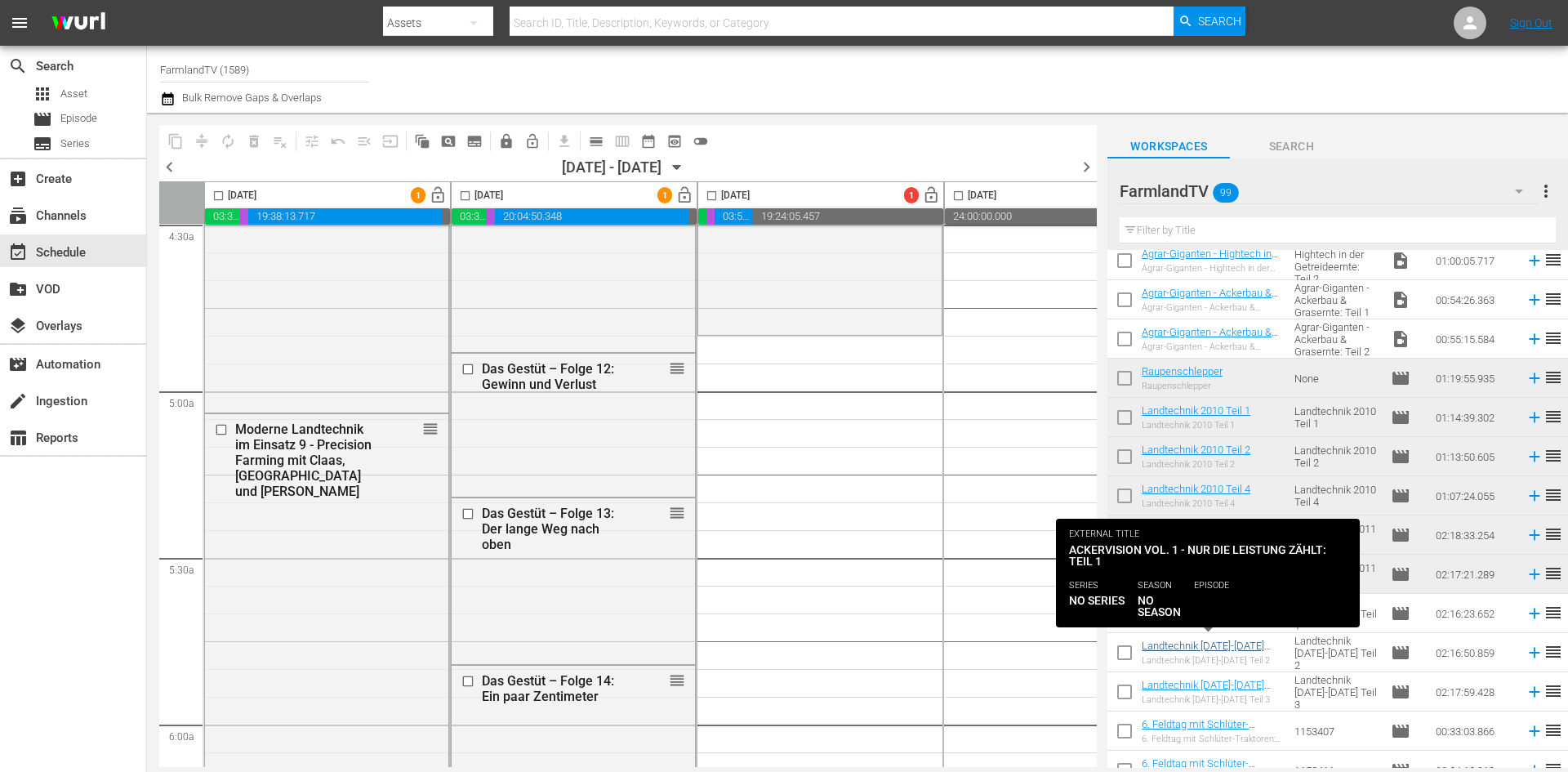
scroll to position [2095, 0]
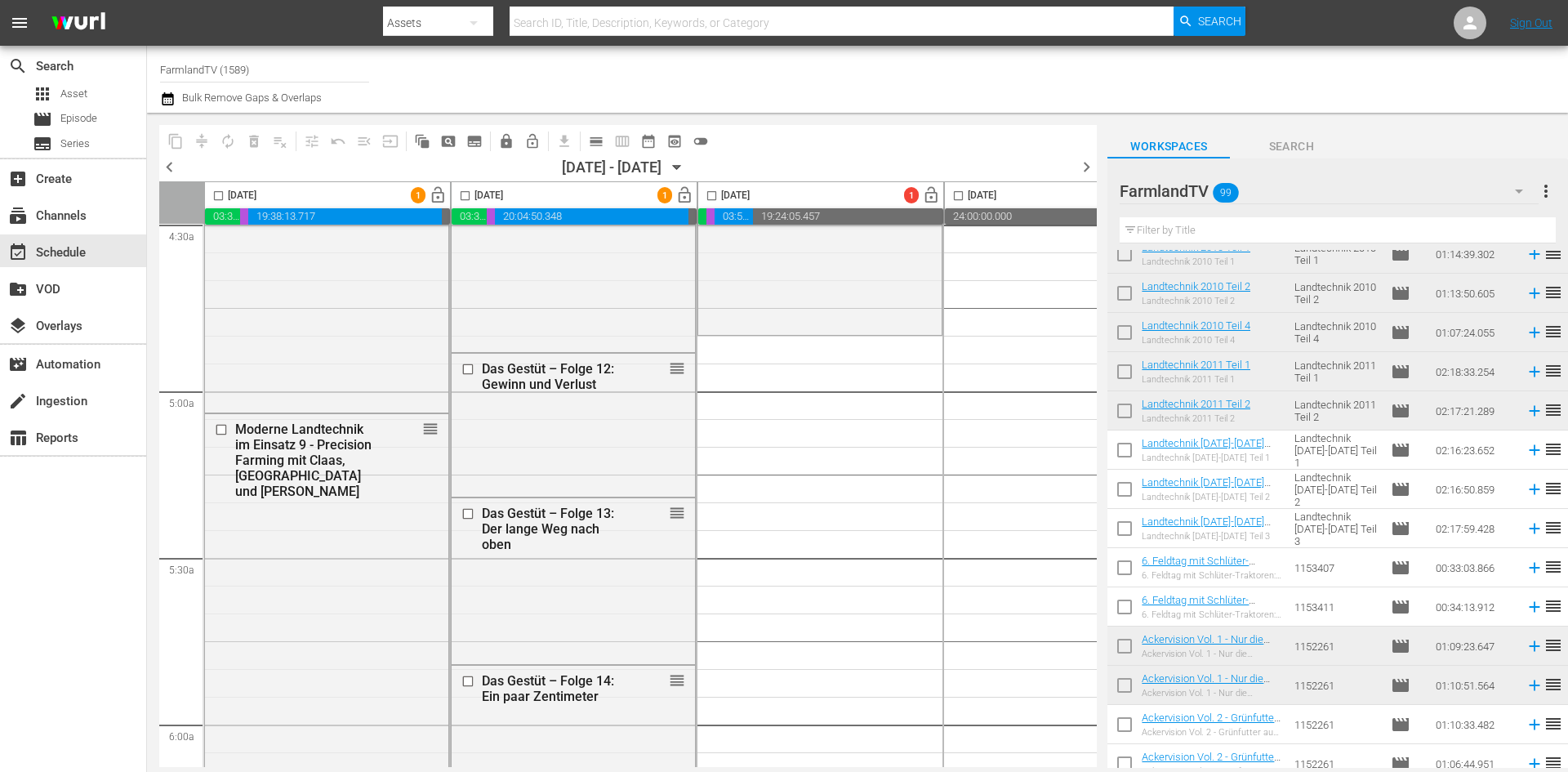
click at [1123, 570] on input "checkbox" at bounding box center [1124, 571] width 34 height 34
checkbox input "true"
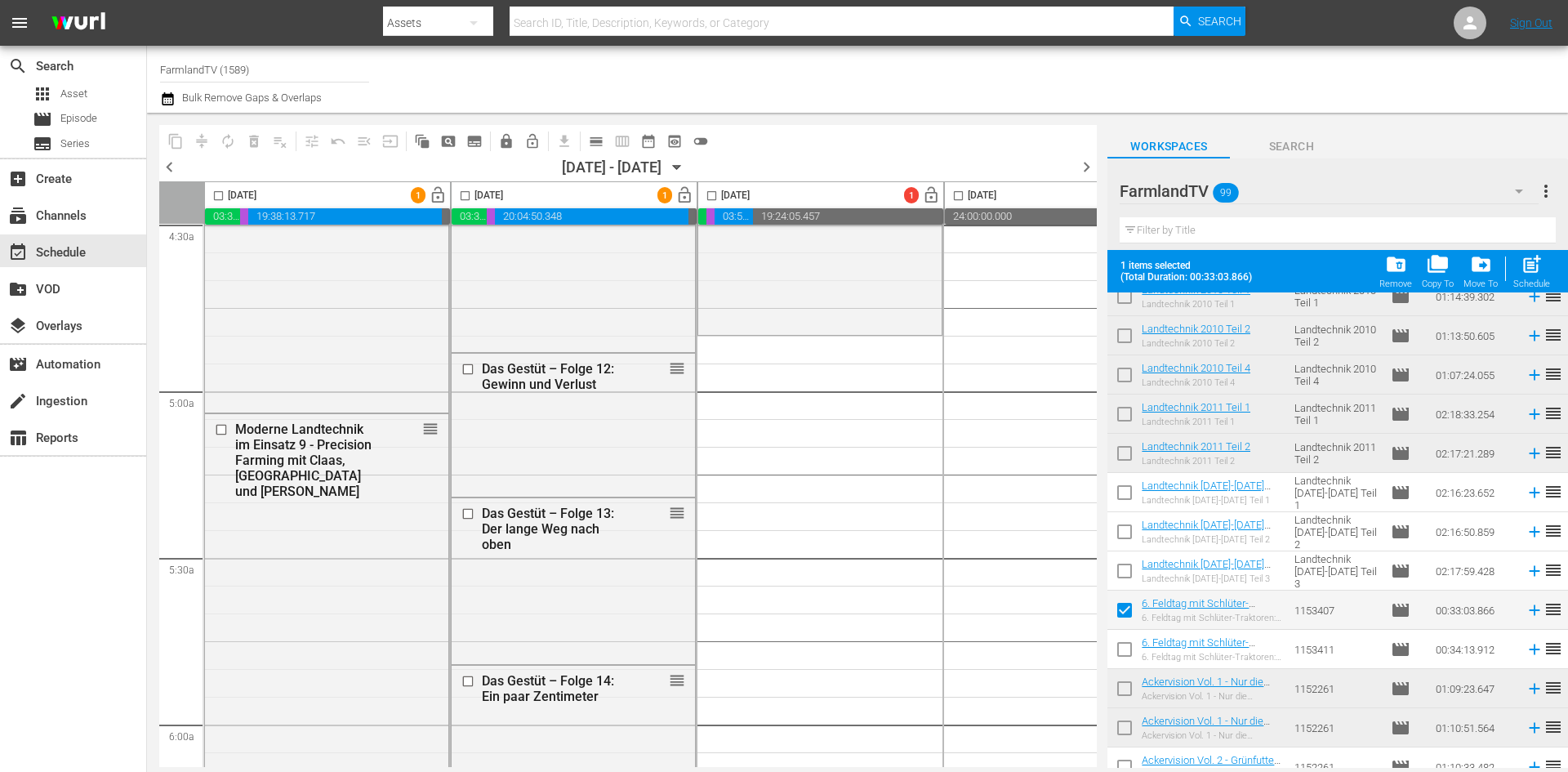
click at [1126, 652] on input "checkbox" at bounding box center [1124, 653] width 34 height 34
checkbox input "true"
click at [713, 199] on input "checkbox" at bounding box center [712, 199] width 19 height 19
checkbox input "true"
click at [1543, 272] on div "post_add Schedule" at bounding box center [1531, 271] width 37 height 36
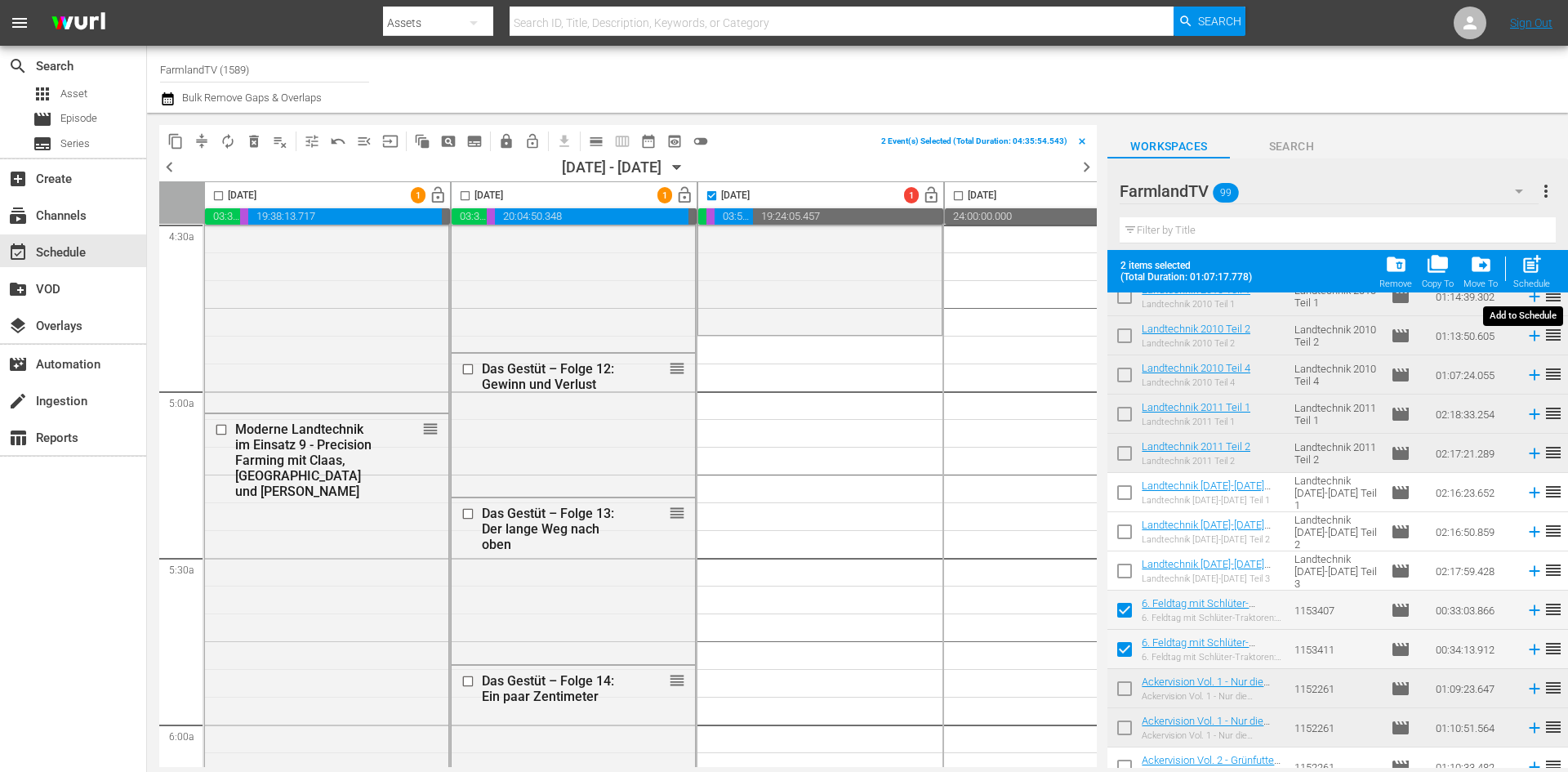
checkbox input "false"
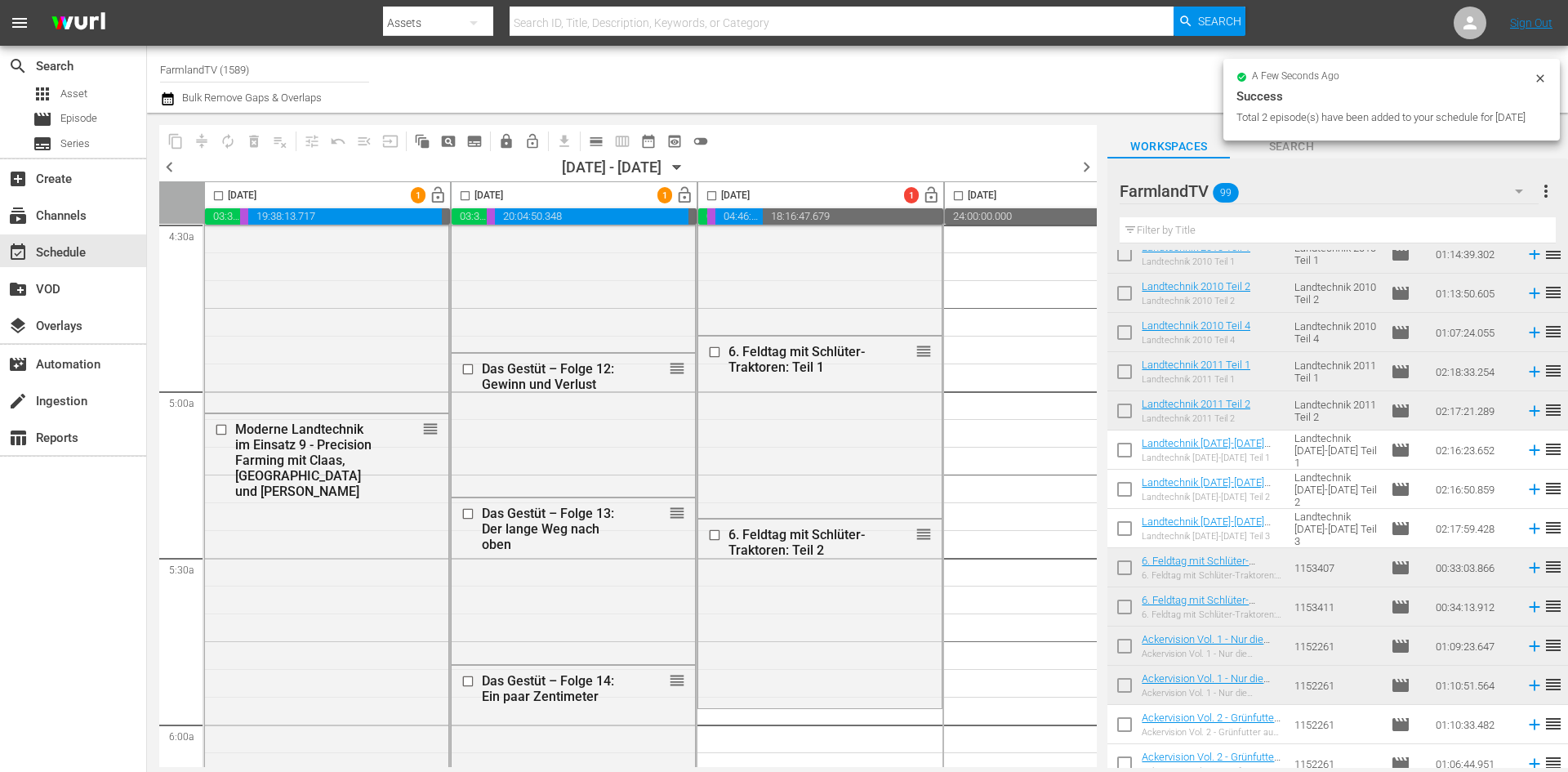
checkbox input "false"
